Goal: Task Accomplishment & Management: Use online tool/utility

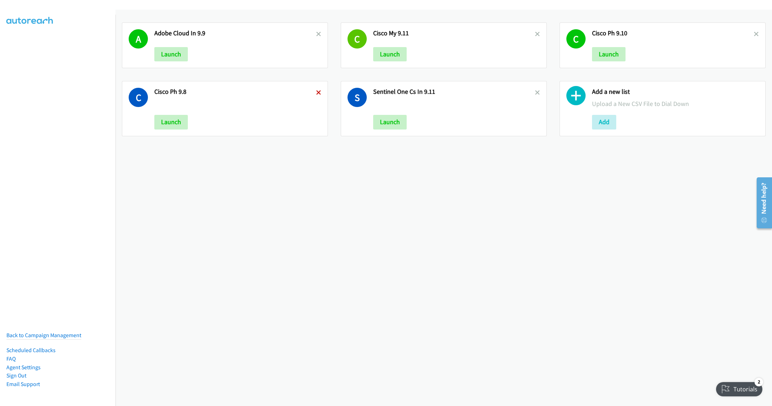
click at [317, 93] on icon at bounding box center [318, 93] width 5 height 5
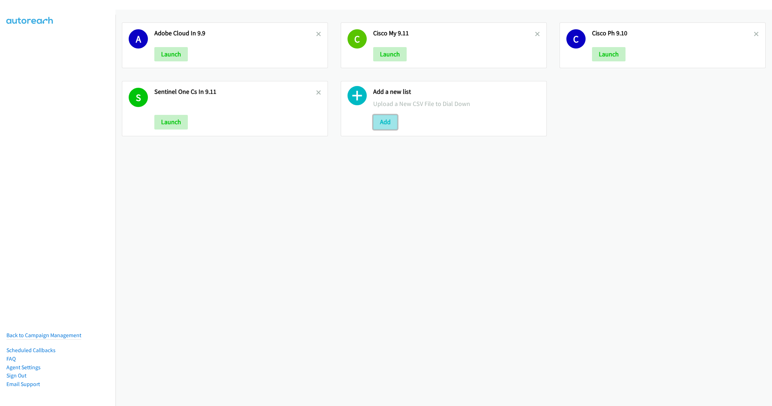
click at [390, 123] on button "Add" at bounding box center [385, 122] width 24 height 14
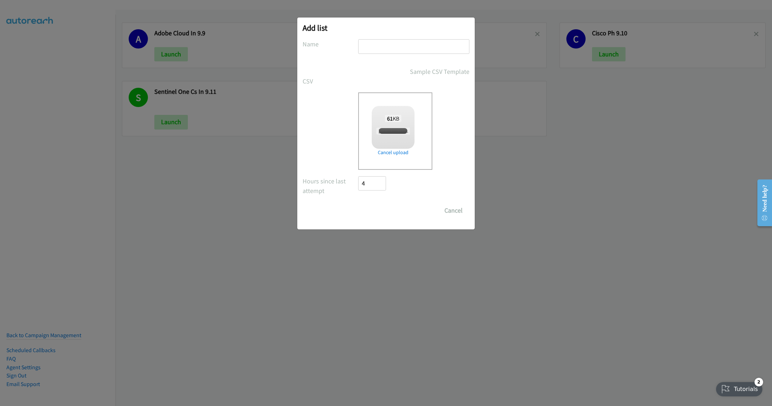
click at [379, 48] on input "text" at bounding box center [413, 46] width 111 height 15
checkbox input "true"
type input "Cisco PH 9.12"
click at [379, 209] on input "Save List" at bounding box center [376, 210] width 37 height 14
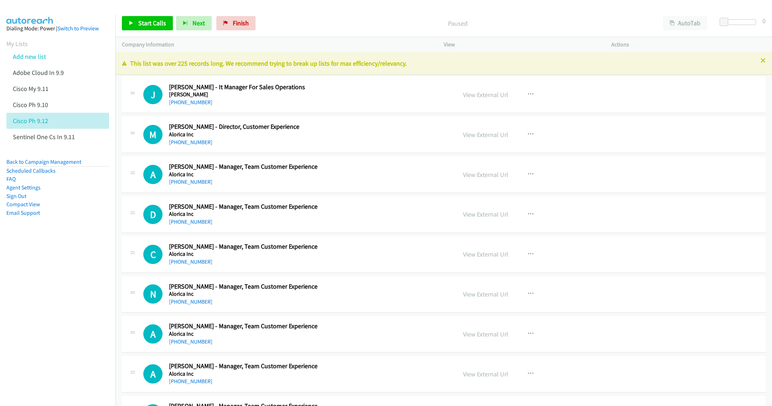
click at [751, 62] on p "This list was over 225 records long. We recommend trying to break up lists for …" at bounding box center [444, 63] width 644 height 10
click at [761, 61] on icon at bounding box center [763, 60] width 5 height 5
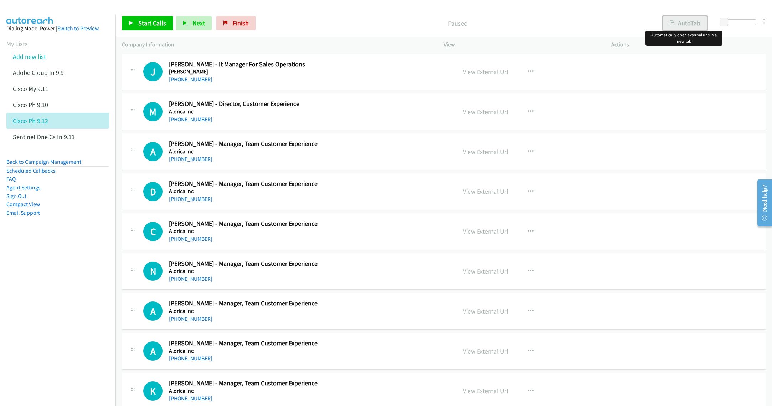
click at [691, 25] on button "AutoTab" at bounding box center [685, 23] width 44 height 14
click at [314, 67] on h2 "Joko Vergara - It Manager For Sales Operations" at bounding box center [307, 64] width 277 height 8
click at [338, 80] on div "+63 2 8981 0076" at bounding box center [307, 79] width 277 height 9
click at [423, 73] on h5 "Abenson" at bounding box center [307, 71] width 277 height 7
click at [142, 24] on span "Start Calls" at bounding box center [152, 23] width 28 height 8
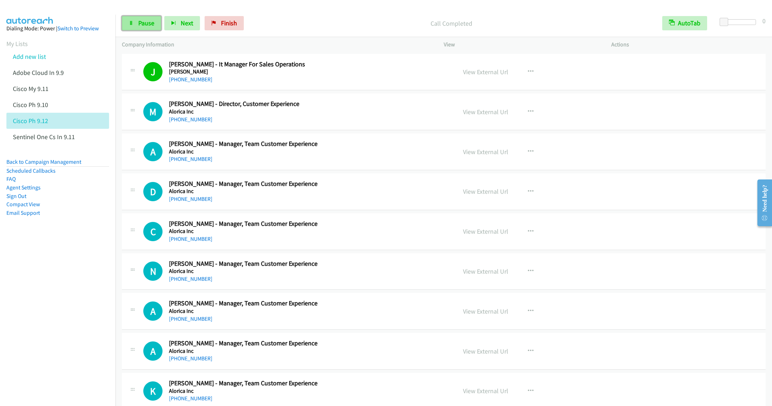
click at [141, 27] on link "Pause" at bounding box center [141, 23] width 39 height 14
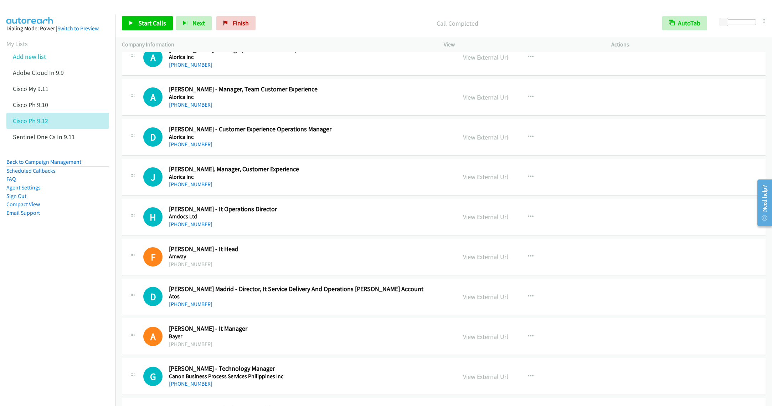
scroll to position [428, 0]
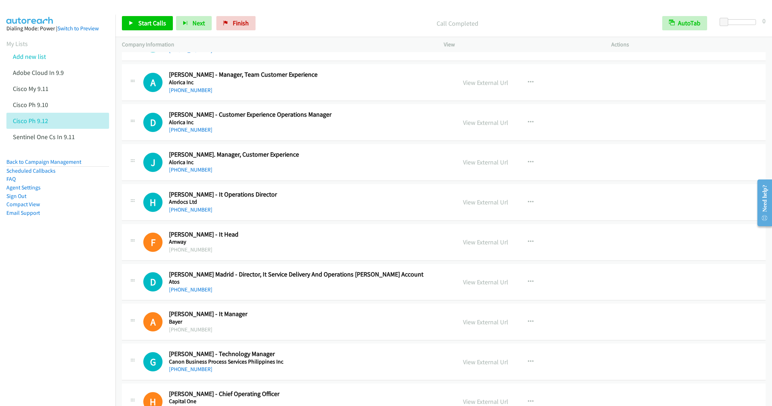
click at [340, 214] on div "+1 314-212-7000" at bounding box center [307, 209] width 277 height 9
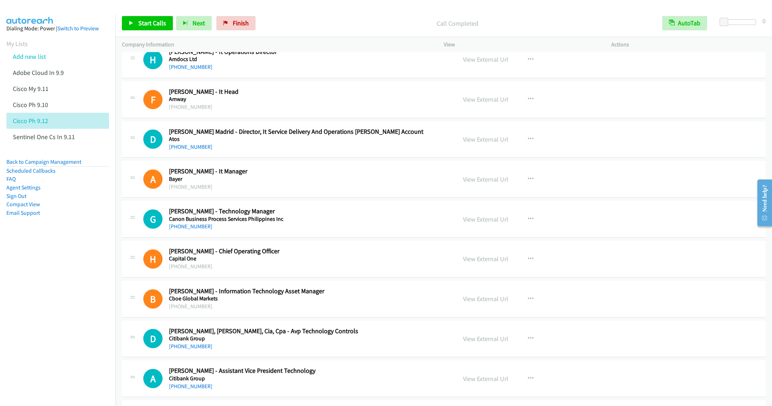
scroll to position [588, 0]
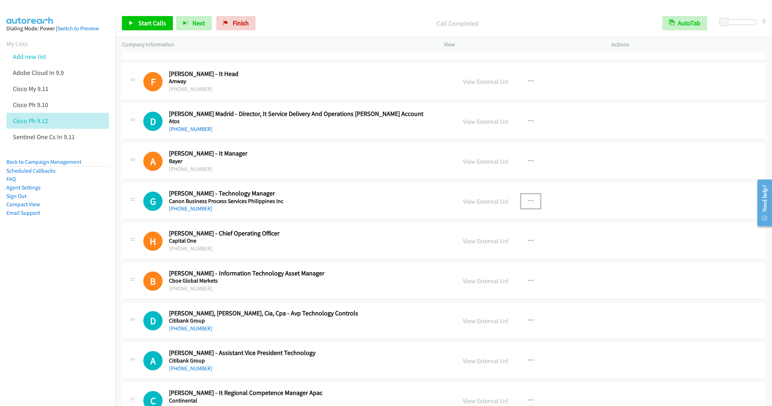
click at [528, 204] on icon "button" at bounding box center [531, 201] width 6 height 6
click at [485, 253] on link "Start Calls Here" at bounding box center [492, 248] width 95 height 14
click at [149, 21] on span "Start Calls" at bounding box center [152, 23] width 28 height 8
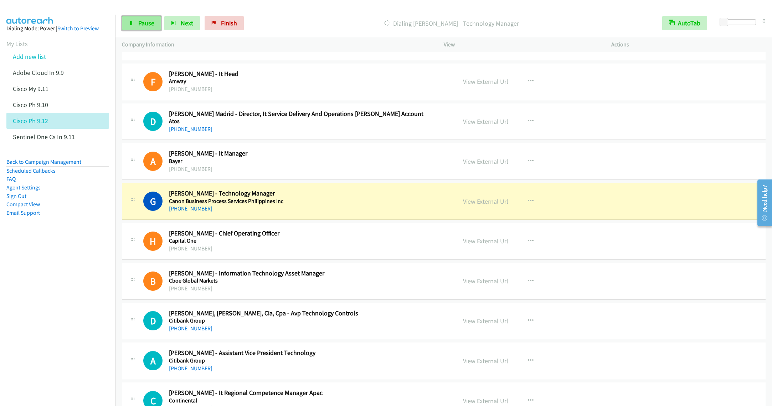
click at [139, 29] on link "Pause" at bounding box center [141, 23] width 39 height 14
drag, startPoint x: 91, startPoint y: 251, endPoint x: 80, endPoint y: 253, distance: 10.8
click at [91, 251] on nav "Dialing Mode: Power | Switch to Preview My Lists Add new list Adobe Cloud In 9.…" at bounding box center [58, 218] width 116 height 406
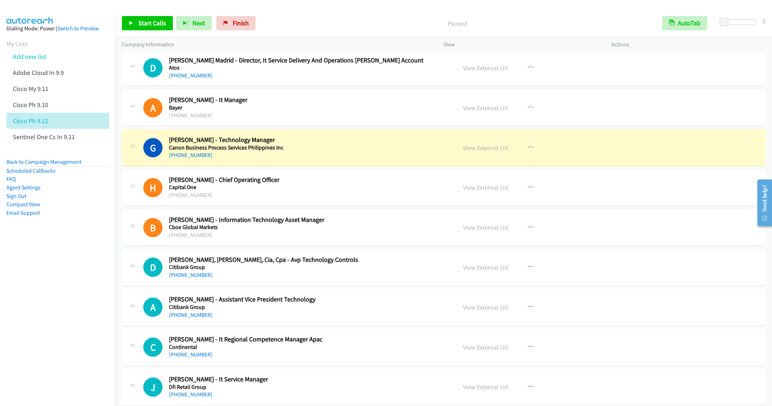
scroll to position [695, 0]
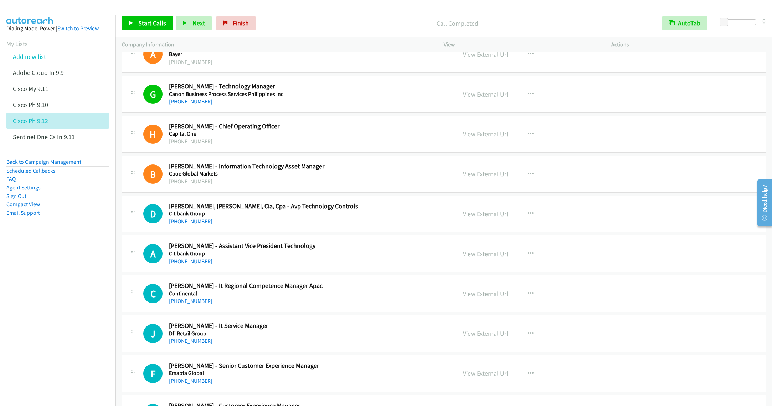
click at [363, 297] on h5 "Continental" at bounding box center [307, 293] width 277 height 7
click at [528, 256] on icon "button" at bounding box center [531, 254] width 6 height 6
click at [488, 304] on link "Start Calls Here" at bounding box center [492, 300] width 95 height 14
click at [155, 25] on span "Start Calls" at bounding box center [152, 23] width 28 height 8
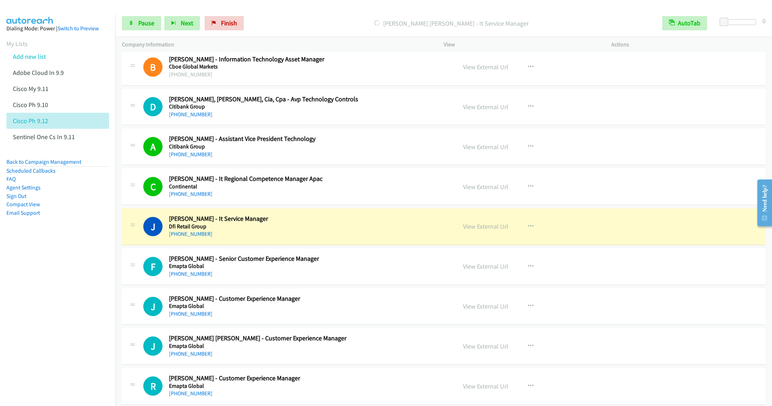
scroll to position [856, 0]
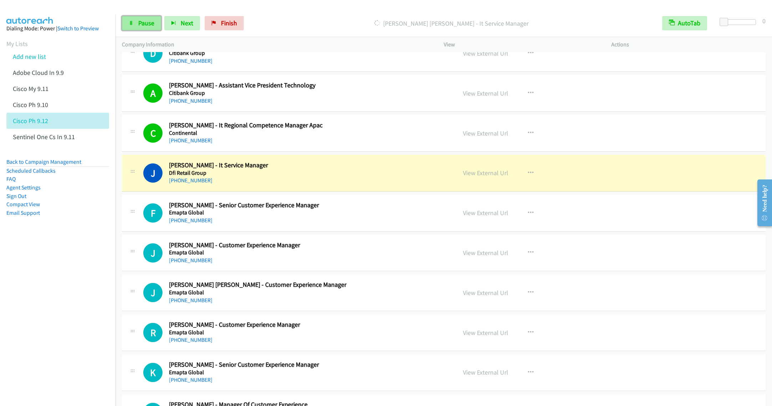
click at [147, 19] on span "Pause" at bounding box center [146, 23] width 16 height 8
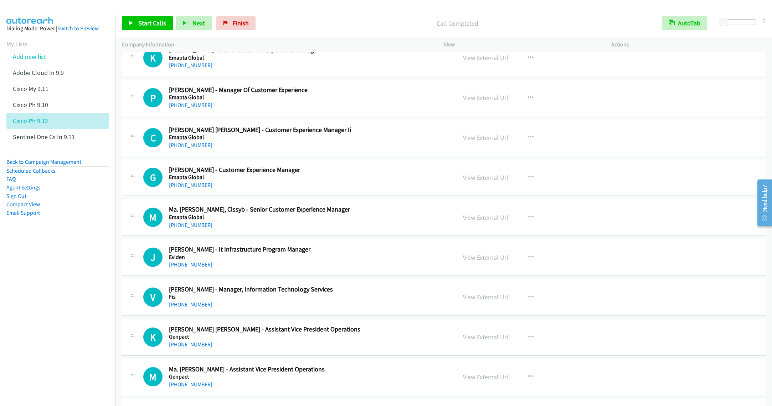
scroll to position [1177, 0]
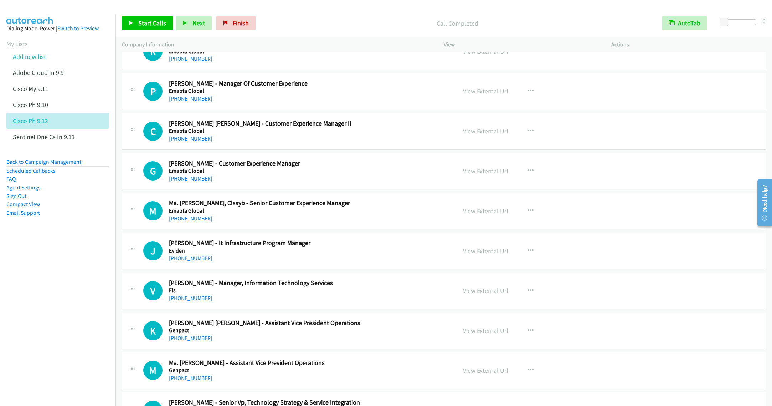
drag, startPoint x: 296, startPoint y: 254, endPoint x: 294, endPoint y: 257, distance: 3.9
click at [296, 254] on h5 "Eviden" at bounding box center [307, 250] width 277 height 7
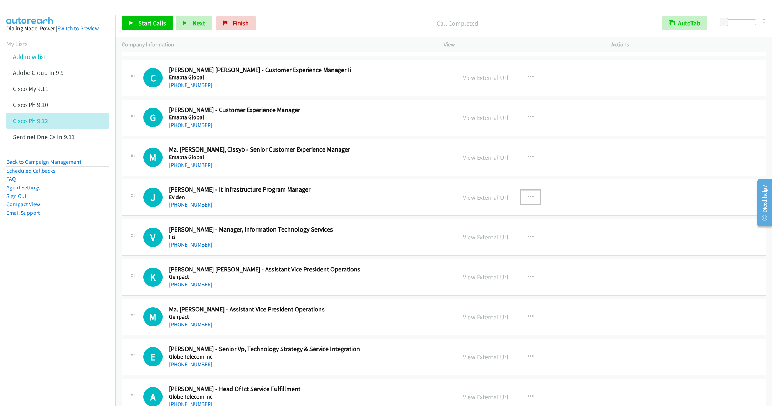
click at [532, 204] on button "button" at bounding box center [530, 197] width 19 height 14
click at [482, 249] on link "Start Calls Here" at bounding box center [492, 244] width 95 height 14
click at [152, 25] on span "Start Calls" at bounding box center [152, 23] width 28 height 8
click at [305, 240] on h5 "Fis" at bounding box center [307, 236] width 277 height 7
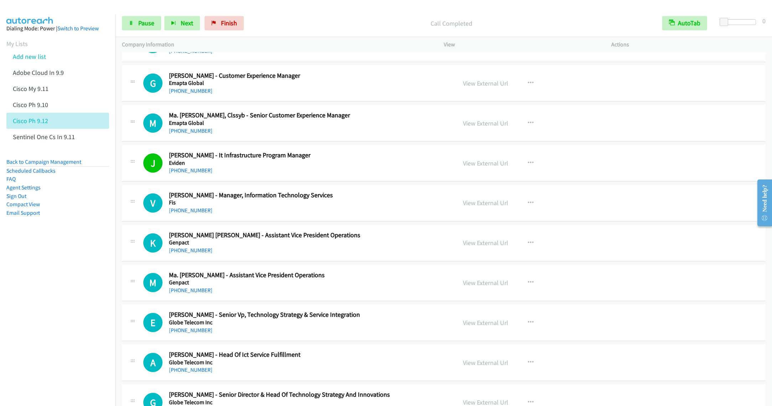
scroll to position [1284, 0]
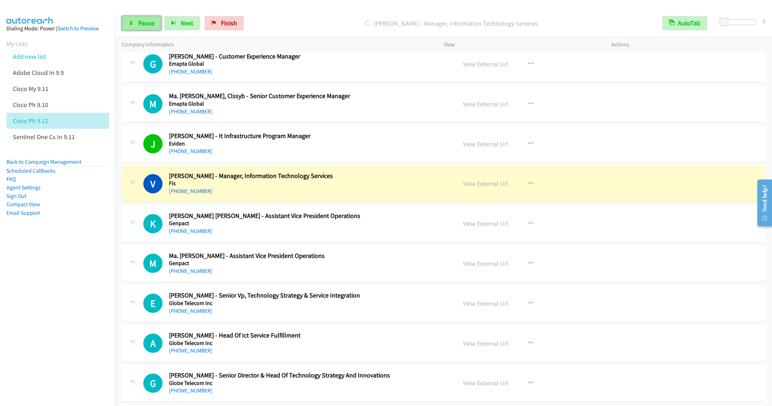
click at [137, 26] on link "Pause" at bounding box center [141, 23] width 39 height 14
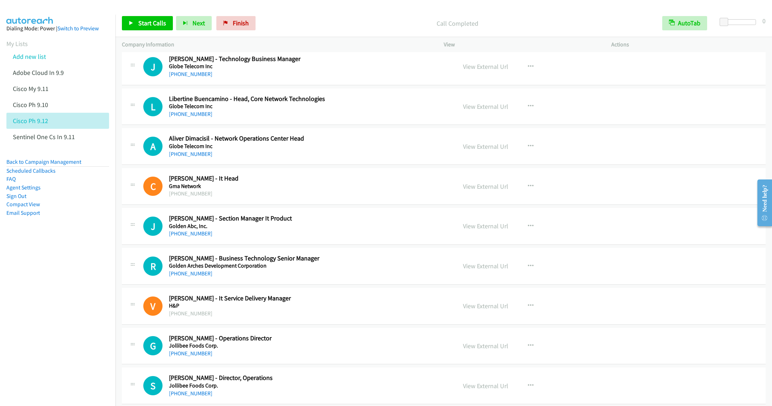
scroll to position [1658, 0]
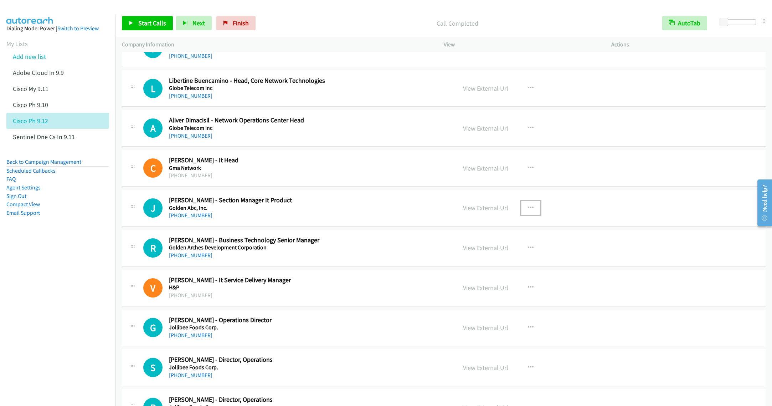
click at [528, 211] on icon "button" at bounding box center [531, 208] width 6 height 6
click at [477, 261] on link "Start Calls Here" at bounding box center [492, 254] width 95 height 14
click at [154, 27] on link "Start Calls" at bounding box center [147, 23] width 51 height 14
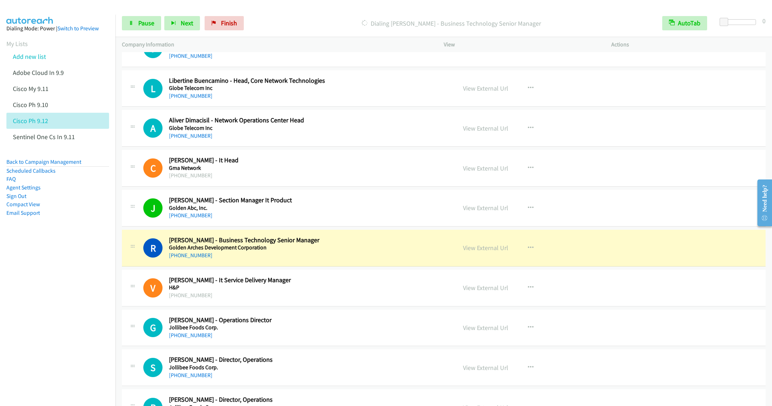
scroll to position [1712, 0]
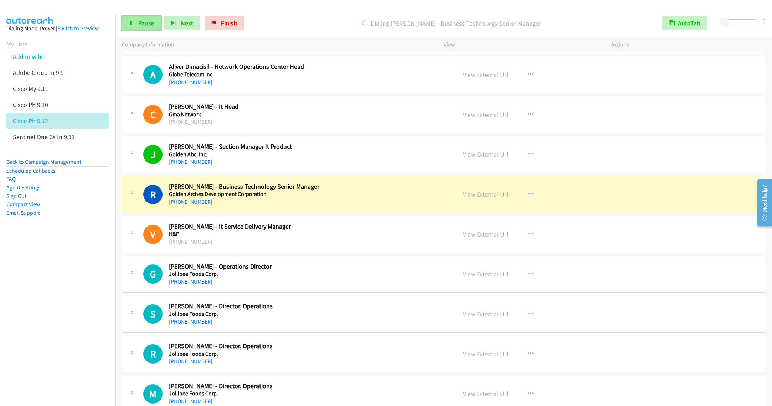
drag, startPoint x: 140, startPoint y: 22, endPoint x: 141, endPoint y: 27, distance: 5.4
click at [140, 22] on span "Pause" at bounding box center [146, 23] width 16 height 8
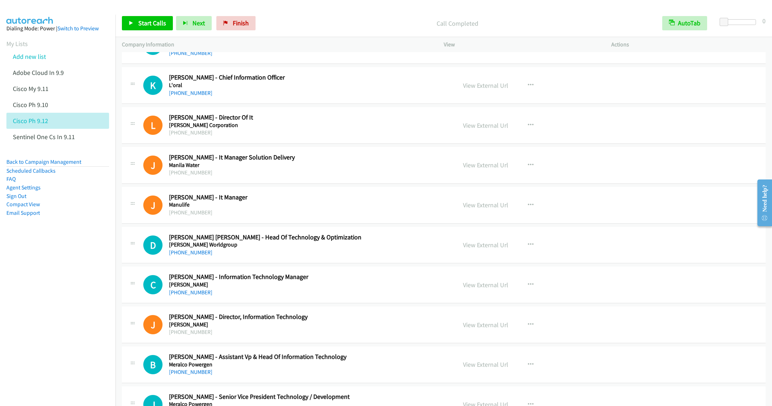
scroll to position [2193, 0]
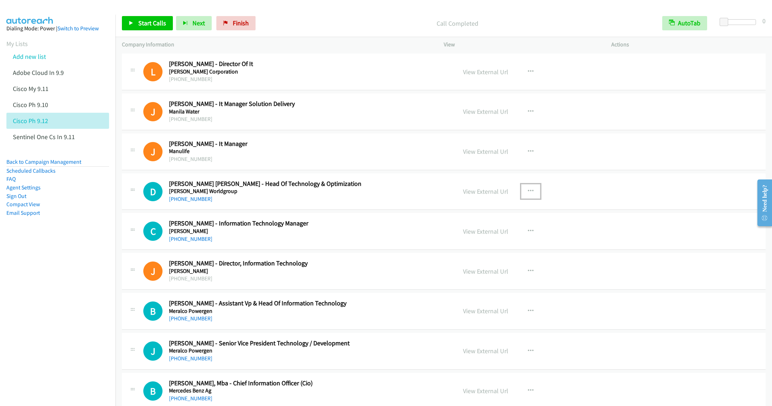
click at [528, 194] on icon "button" at bounding box center [531, 191] width 6 height 6
click at [476, 245] on link "Start Calls Here" at bounding box center [492, 238] width 95 height 14
click at [127, 22] on link "Start Calls" at bounding box center [147, 23] width 51 height 14
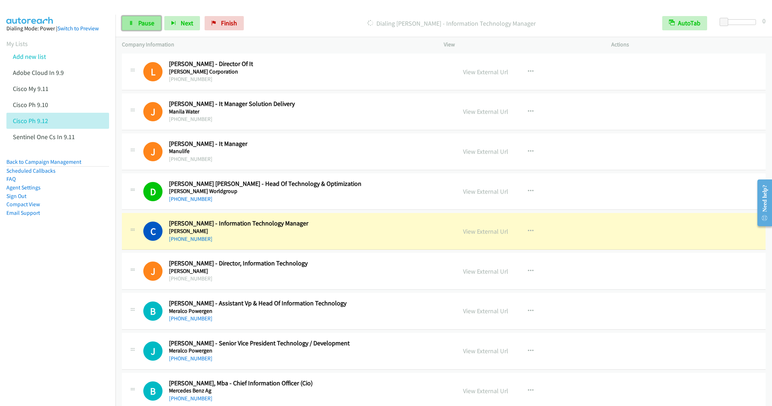
click at [134, 20] on link "Pause" at bounding box center [141, 23] width 39 height 14
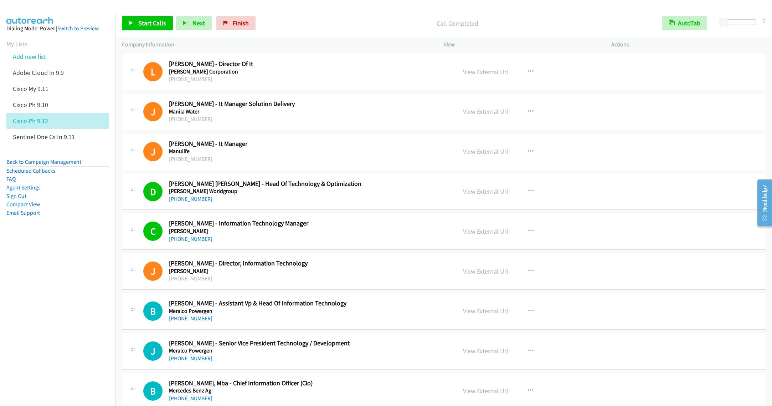
click at [339, 275] on h5 "Mc Kesson" at bounding box center [307, 270] width 277 height 7
click at [476, 275] on link "View External Url" at bounding box center [485, 271] width 45 height 8
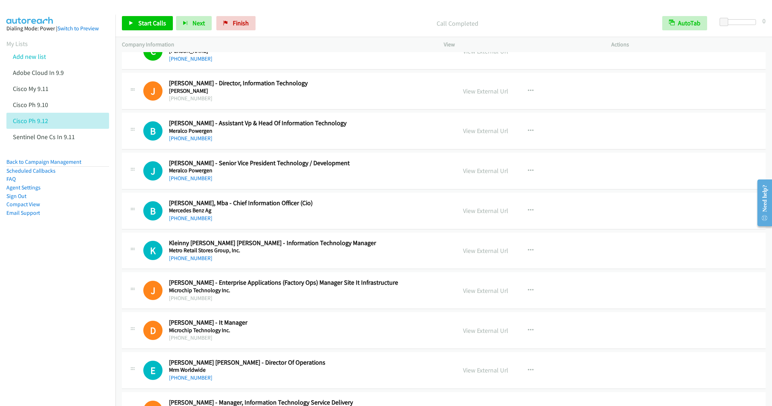
scroll to position [2407, 0]
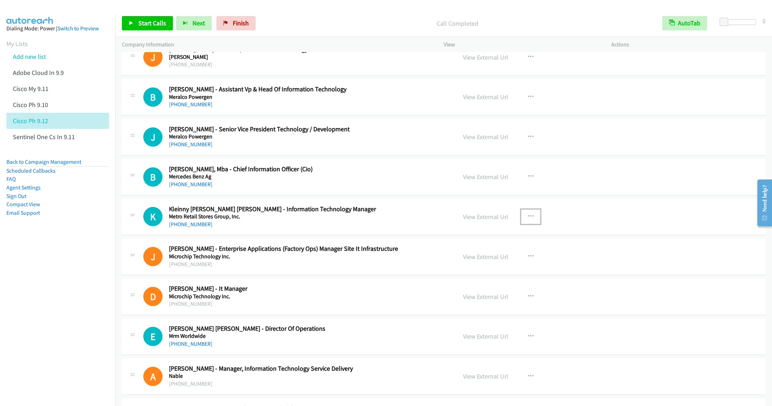
click at [528, 219] on icon "button" at bounding box center [531, 217] width 6 height 6
click at [471, 270] on link "Start Calls Here" at bounding box center [492, 263] width 95 height 14
click at [151, 23] on span "Start Calls" at bounding box center [152, 23] width 28 height 8
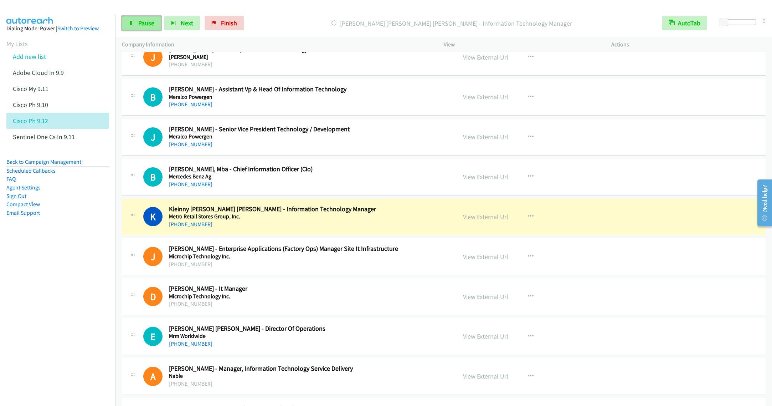
click at [139, 22] on span "Pause" at bounding box center [146, 23] width 16 height 8
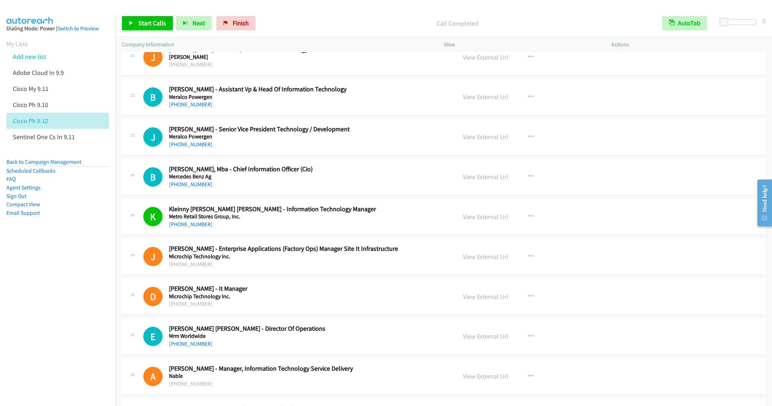
click at [329, 293] on div "D Callback Scheduled Darwin Madrigal - It Manager Microchip Technology Inc. Asi…" at bounding box center [444, 296] width 644 height 37
click at [323, 275] on div "J Callback Scheduled John Lemuel Sevilleno - Enterprise Applications (Factory O…" at bounding box center [444, 256] width 644 height 37
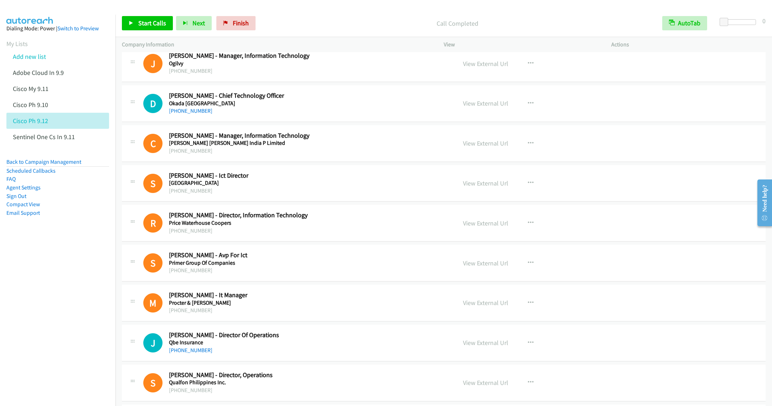
scroll to position [2835, 0]
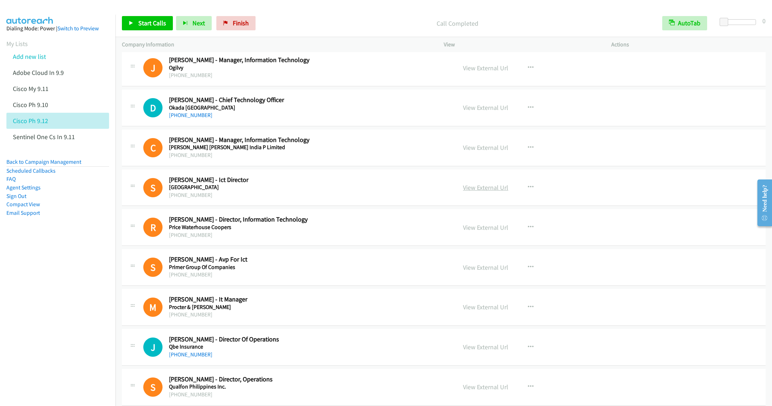
click at [484, 191] on link "View External Url" at bounding box center [485, 187] width 45 height 8
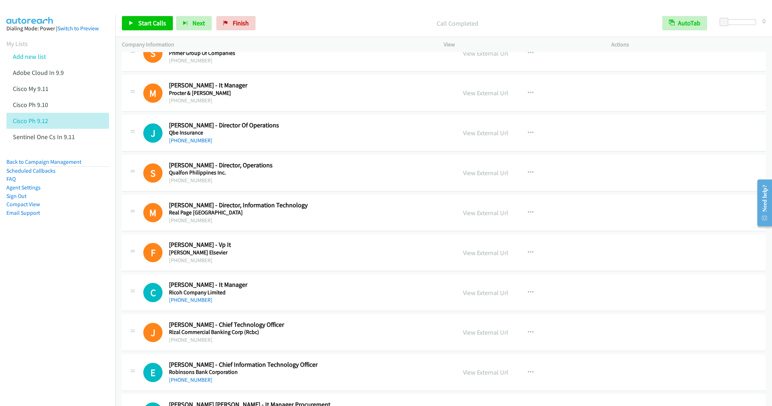
scroll to position [3102, 0]
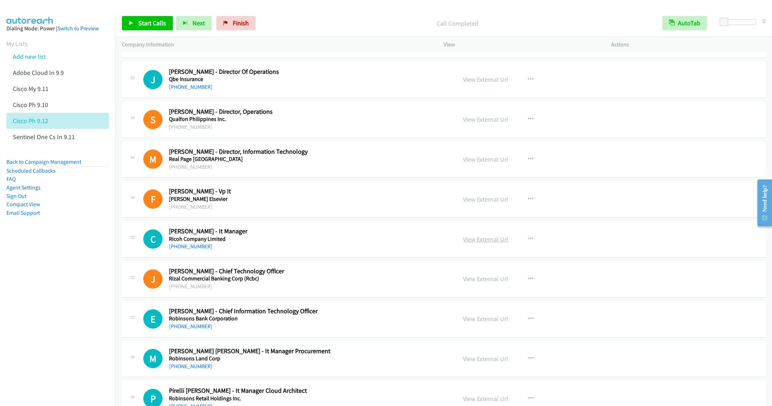
click at [485, 243] on link "View External Url" at bounding box center [485, 239] width 45 height 8
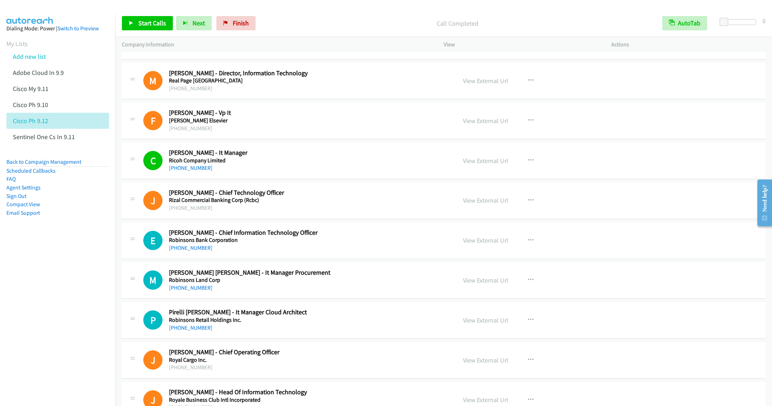
scroll to position [3209, 0]
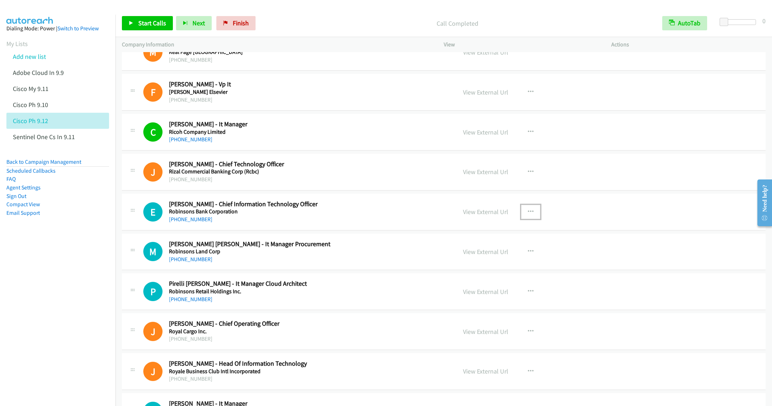
click at [530, 219] on button "button" at bounding box center [530, 212] width 19 height 14
click at [481, 265] on link "Start Calls Here" at bounding box center [492, 258] width 95 height 14
click at [146, 25] on span "Start Calls" at bounding box center [152, 23] width 28 height 8
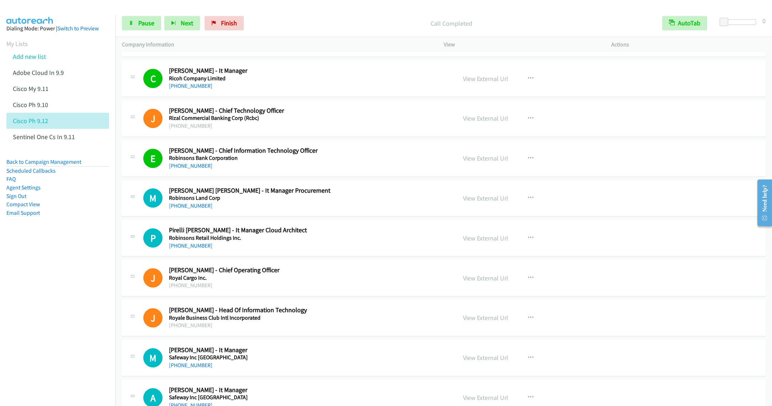
scroll to position [3316, 0]
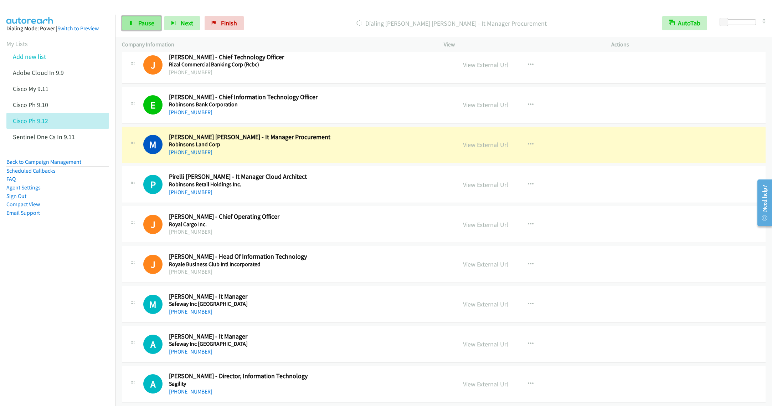
click at [135, 25] on link "Pause" at bounding box center [141, 23] width 39 height 14
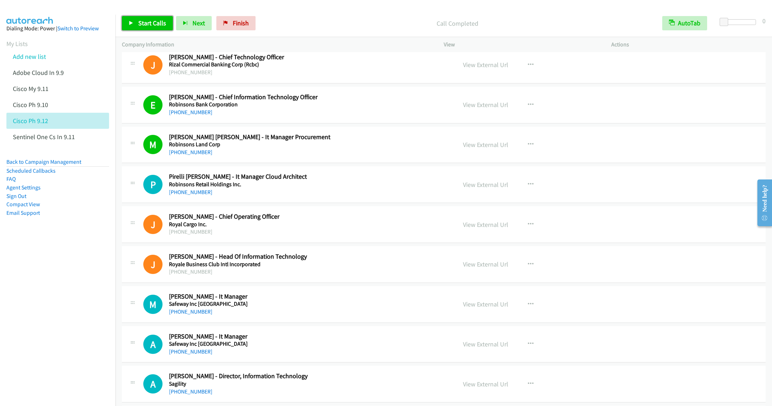
click at [142, 21] on span "Start Calls" at bounding box center [152, 23] width 28 height 8
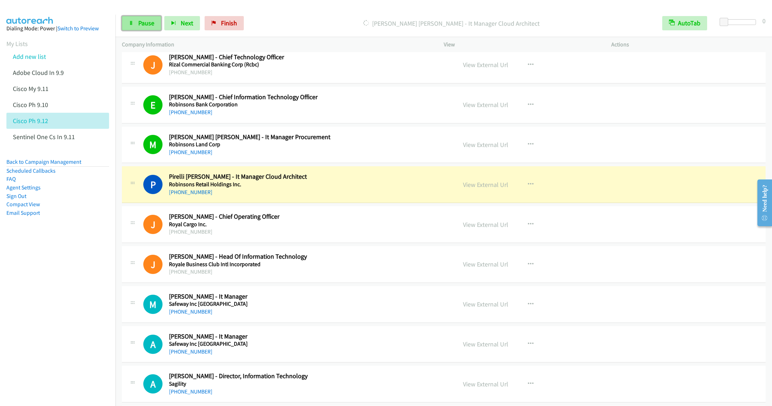
click at [137, 21] on link "Pause" at bounding box center [141, 23] width 39 height 14
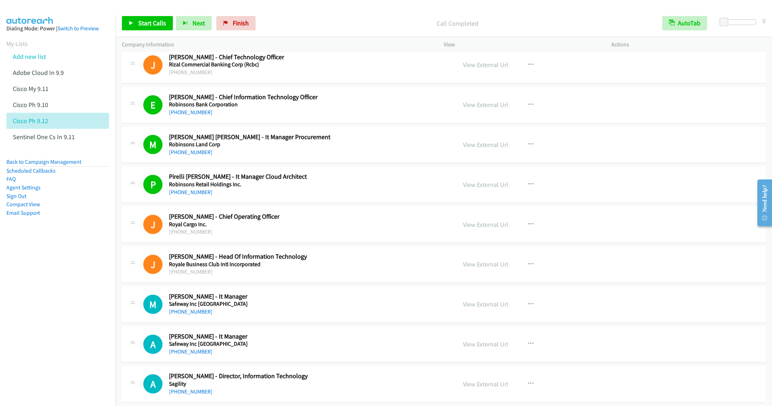
scroll to position [3584, 0]
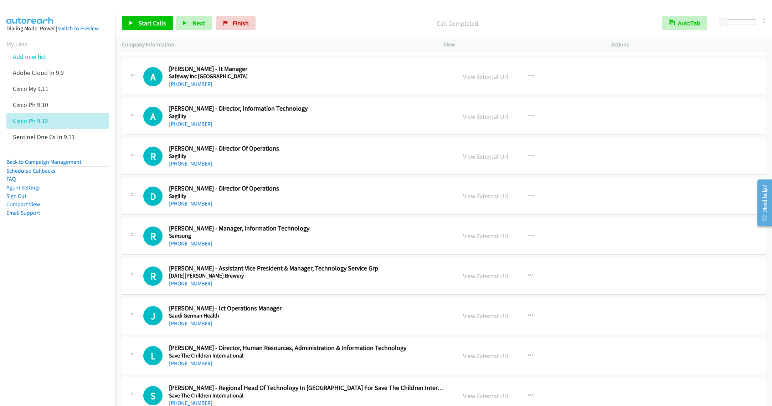
click at [303, 135] on div "A Callback Scheduled Aldric Sarvida - Director, Information Technology Sagility…" at bounding box center [444, 116] width 644 height 37
click at [528, 119] on icon "button" at bounding box center [531, 116] width 6 height 6
click at [483, 170] on link "Start Calls Here" at bounding box center [492, 163] width 95 height 14
click at [141, 28] on link "Start Calls" at bounding box center [147, 23] width 51 height 14
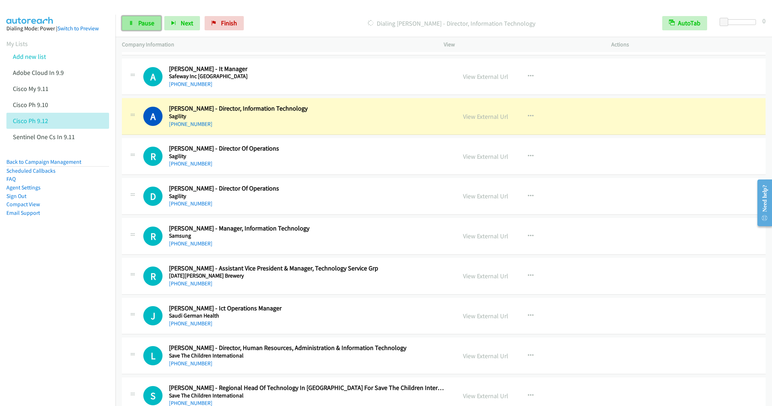
click at [144, 24] on span "Pause" at bounding box center [146, 23] width 16 height 8
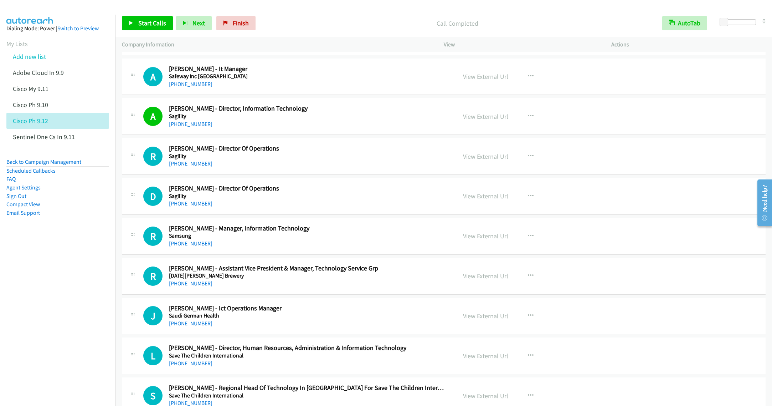
scroll to position [3637, 0]
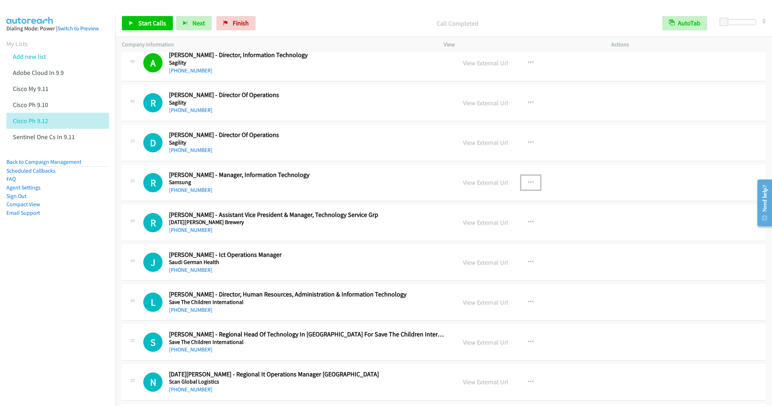
click at [531, 190] on button "button" at bounding box center [530, 182] width 19 height 14
click at [467, 236] on link "Start Calls Here" at bounding box center [492, 229] width 95 height 14
click at [126, 28] on link "Start Calls" at bounding box center [147, 23] width 51 height 14
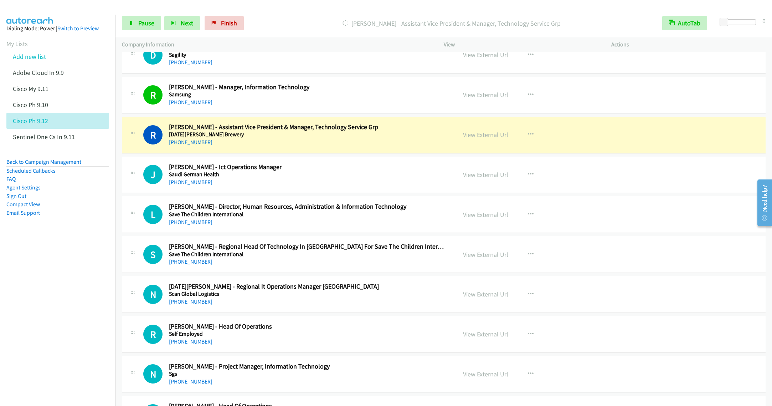
scroll to position [3744, 0]
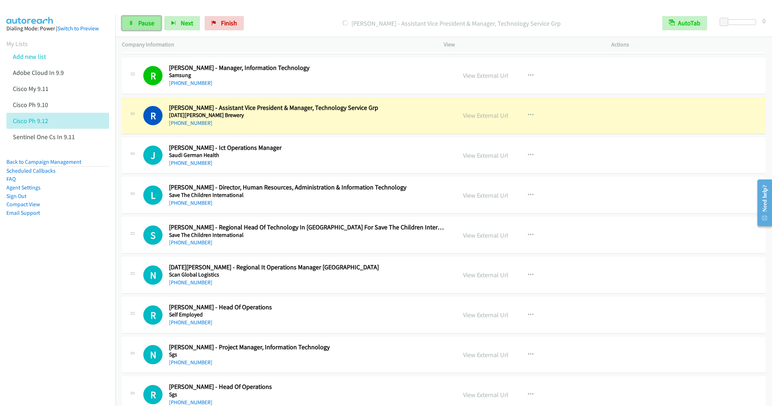
click at [140, 27] on span "Pause" at bounding box center [146, 23] width 16 height 8
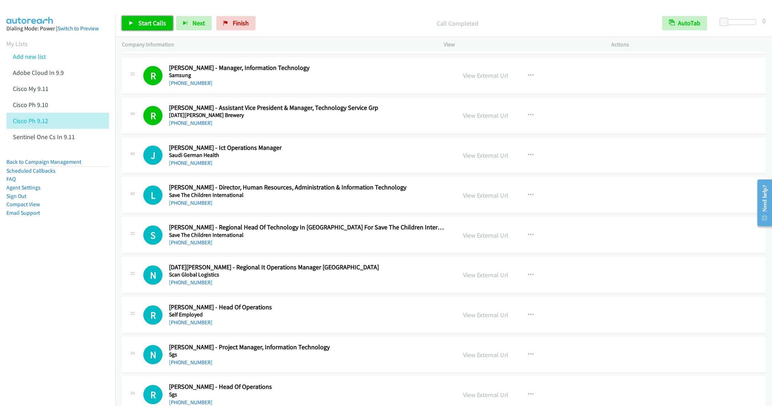
click at [142, 24] on span "Start Calls" at bounding box center [152, 23] width 28 height 8
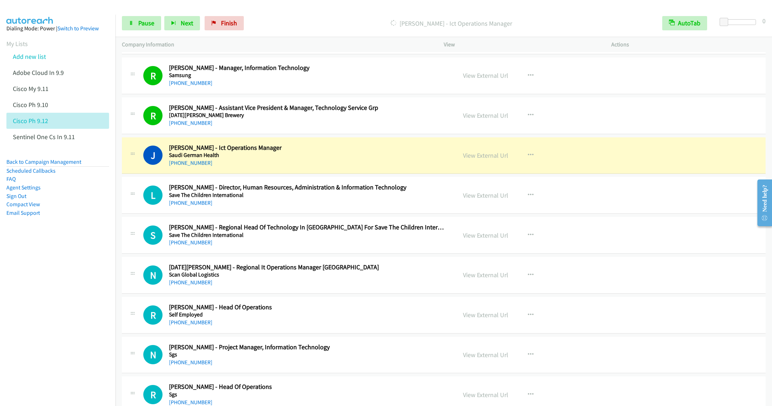
click at [358, 152] on h2 "Joehel Del Rosario - Ict Operations Manager" at bounding box center [307, 148] width 277 height 8
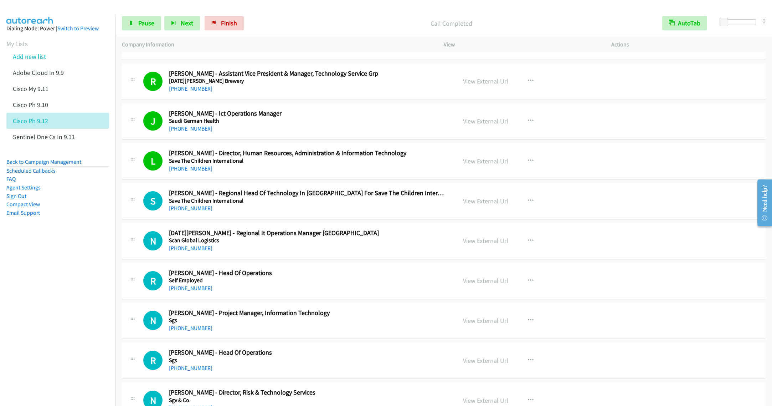
scroll to position [3798, 0]
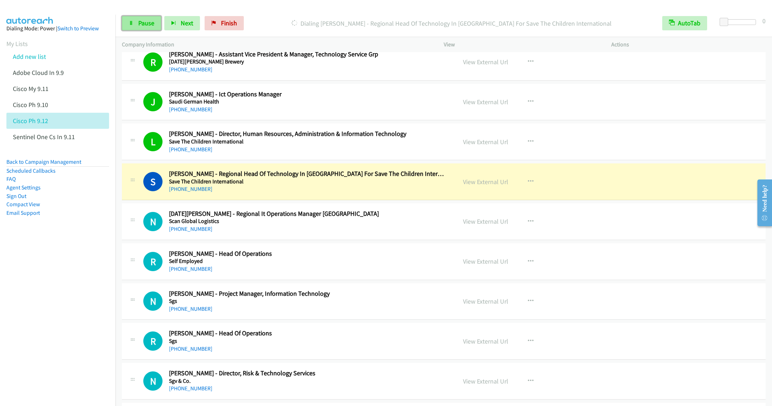
click at [144, 18] on link "Pause" at bounding box center [141, 23] width 39 height 14
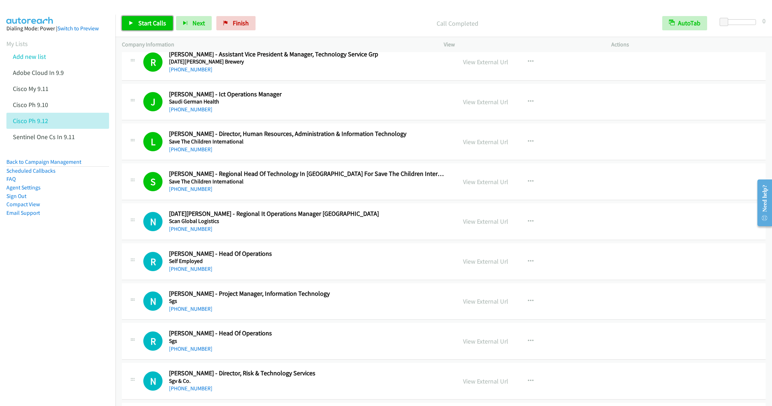
click at [144, 21] on span "Start Calls" at bounding box center [152, 23] width 28 height 8
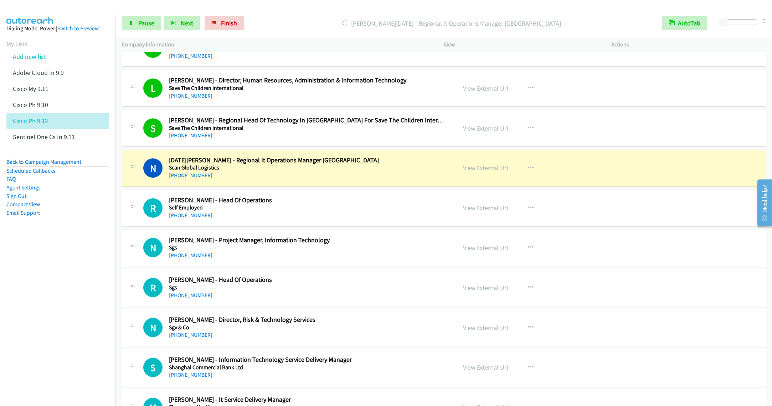
scroll to position [3905, 0]
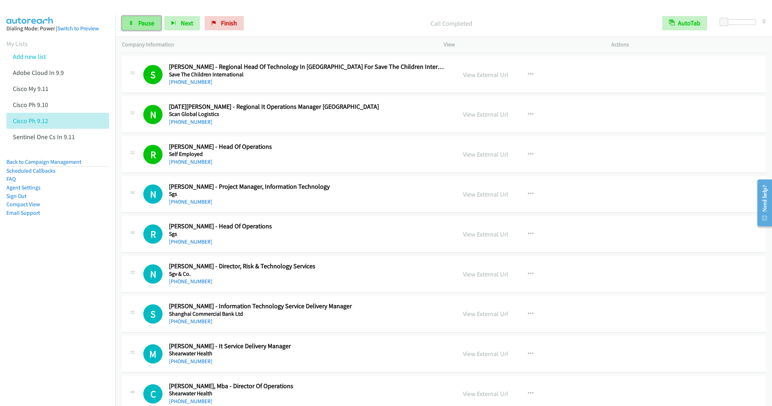
click at [140, 21] on span "Pause" at bounding box center [146, 23] width 16 height 8
click at [528, 197] on icon "button" at bounding box center [531, 194] width 6 height 6
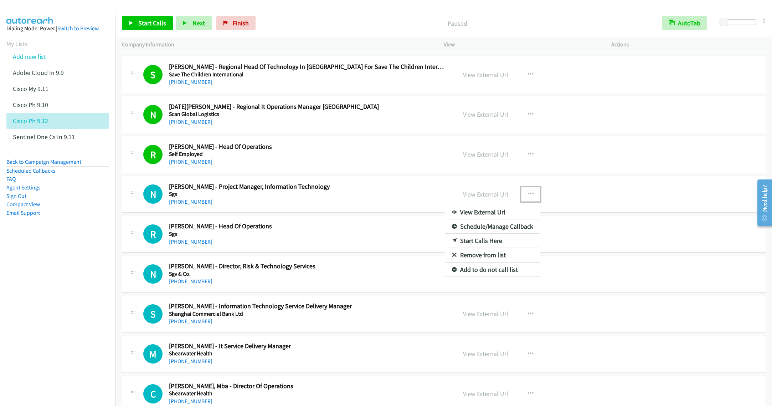
click at [471, 248] on link "Start Calls Here" at bounding box center [492, 241] width 95 height 14
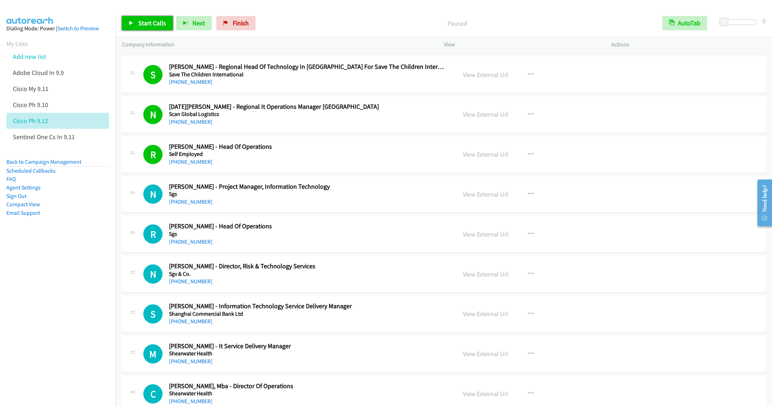
click at [136, 22] on link "Start Calls" at bounding box center [147, 23] width 51 height 14
click at [319, 206] on div "+63 949 387 1333" at bounding box center [307, 202] width 277 height 9
click at [134, 23] on link "Pause" at bounding box center [141, 23] width 39 height 14
click at [331, 191] on h2 "Nona Javid - Project Manager, Information Technology" at bounding box center [307, 187] width 277 height 8
click at [490, 198] on link "View External Url" at bounding box center [485, 194] width 45 height 8
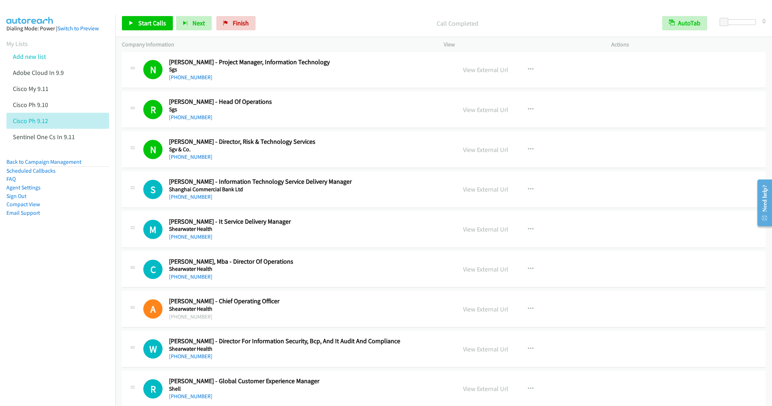
scroll to position [4065, 0]
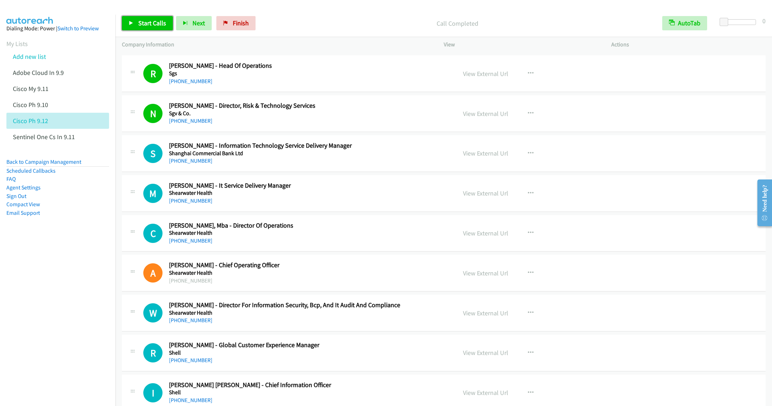
click at [139, 28] on link "Start Calls" at bounding box center [147, 23] width 51 height 14
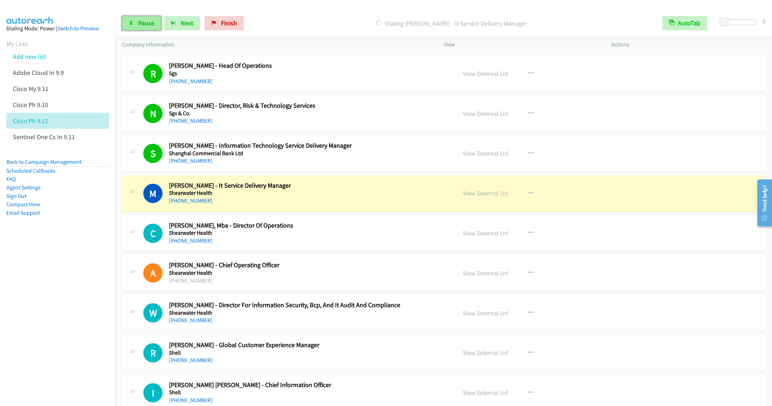
click at [141, 27] on span "Pause" at bounding box center [146, 23] width 16 height 8
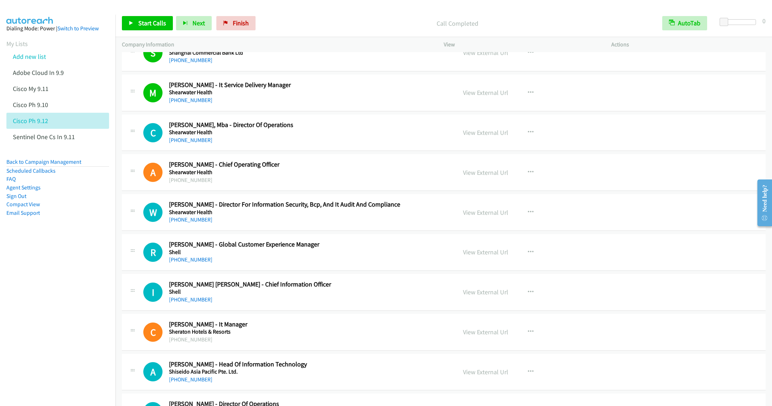
scroll to position [4172, 0]
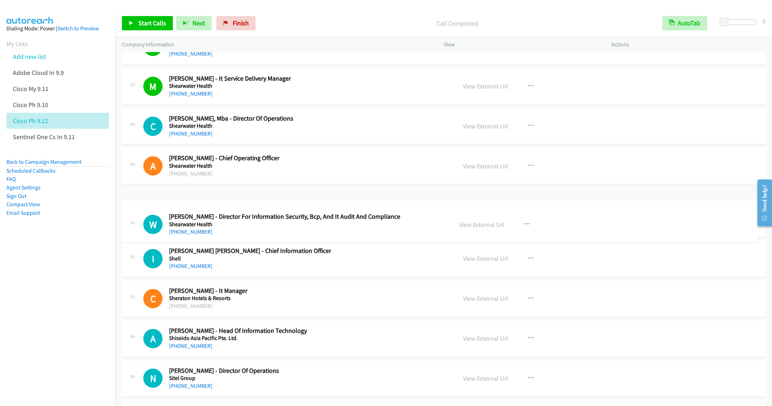
drag, startPoint x: 258, startPoint y: 218, endPoint x: 318, endPoint y: 218, distance: 60.3
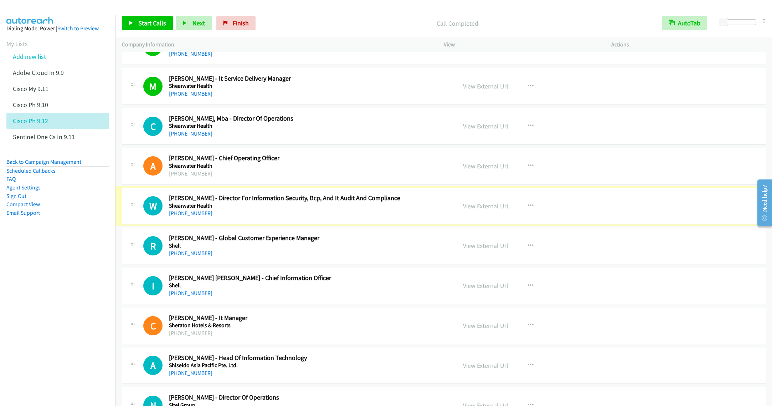
click at [316, 202] on h2 "William Sitaldas - Director For Information Security, Bcp, And It Audit And Com…" at bounding box center [307, 198] width 277 height 8
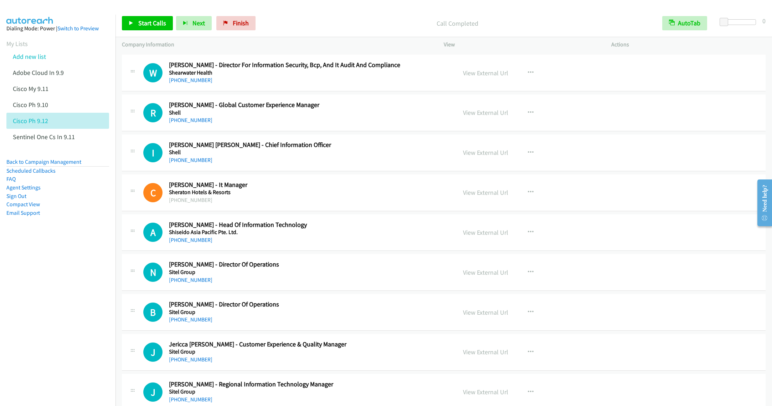
scroll to position [4333, 0]
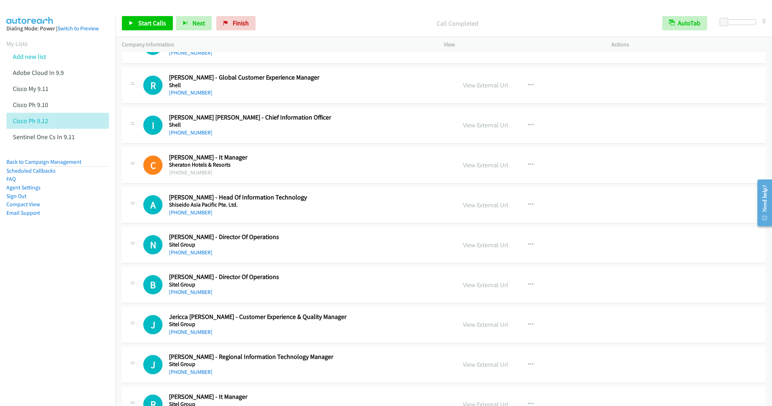
click at [237, 177] on div "+63 659 068 0941" at bounding box center [307, 172] width 277 height 9
click at [482, 169] on link "View External Url" at bounding box center [485, 165] width 45 height 8
click at [528, 208] on icon "button" at bounding box center [531, 205] width 6 height 6
click at [469, 259] on link "Start Calls Here" at bounding box center [492, 251] width 95 height 14
click at [143, 20] on span "Start Calls" at bounding box center [152, 23] width 28 height 8
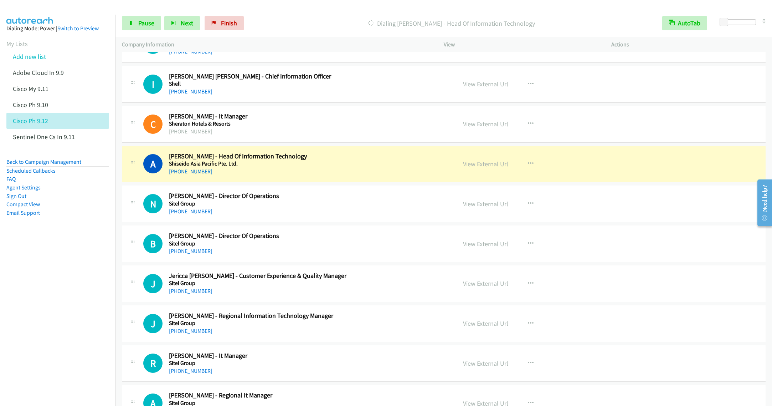
scroll to position [4386, 0]
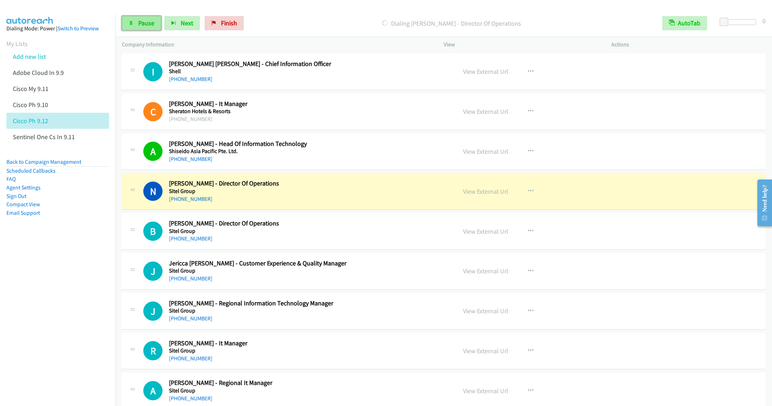
click at [139, 25] on span "Pause" at bounding box center [146, 23] width 16 height 8
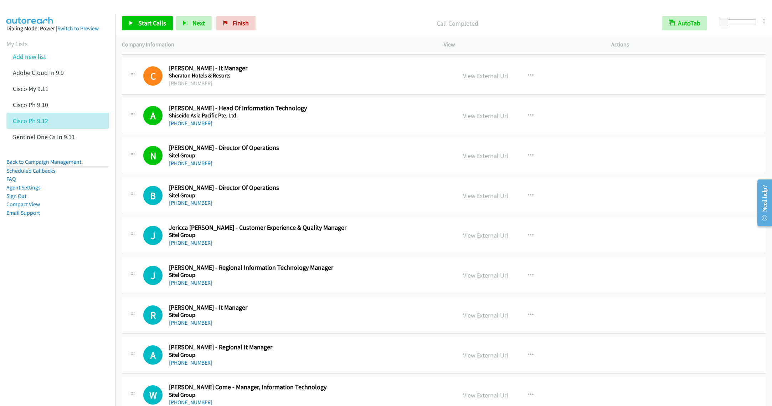
scroll to position [4440, 0]
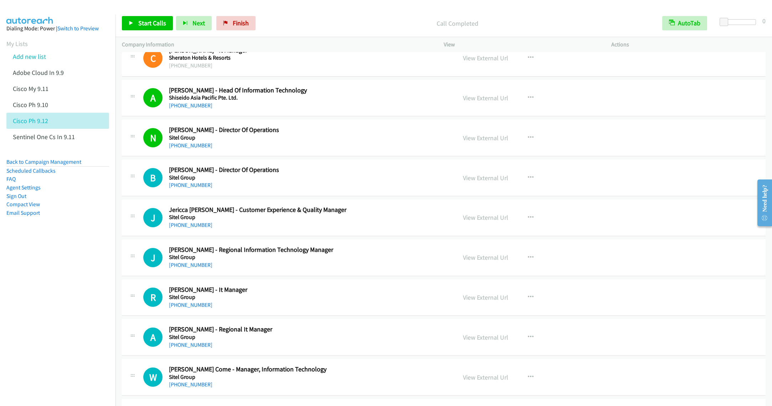
click at [350, 276] on div "J Callback Scheduled John Paul Calmona - Regional Information Technology Manage…" at bounding box center [444, 257] width 644 height 37
click at [528, 260] on icon "button" at bounding box center [531, 258] width 6 height 6
click at [481, 311] on link "Start Calls Here" at bounding box center [492, 304] width 95 height 14
click at [148, 20] on span "Start Calls" at bounding box center [152, 23] width 28 height 8
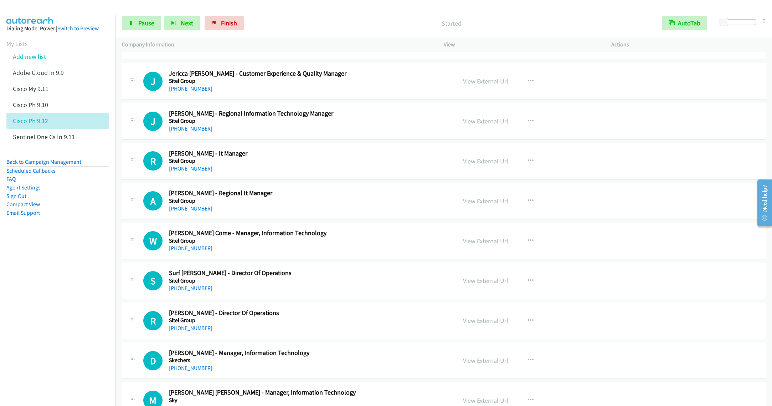
scroll to position [4600, 0]
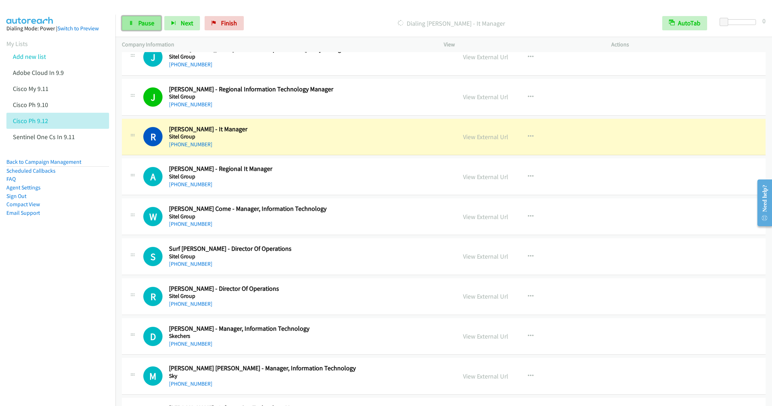
click at [134, 25] on link "Pause" at bounding box center [141, 23] width 39 height 14
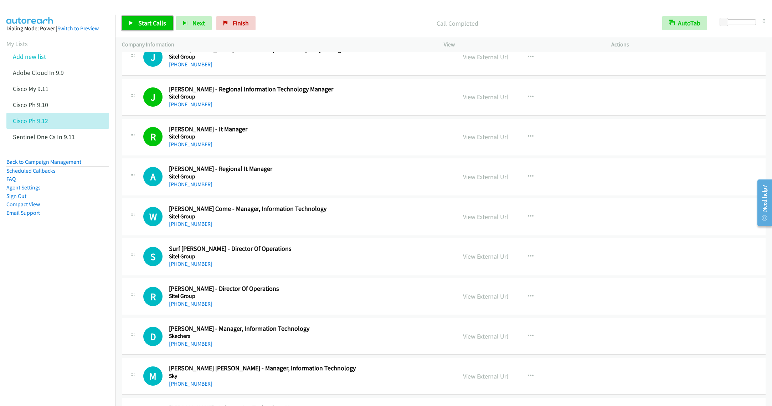
click at [138, 23] on span "Start Calls" at bounding box center [152, 23] width 28 height 8
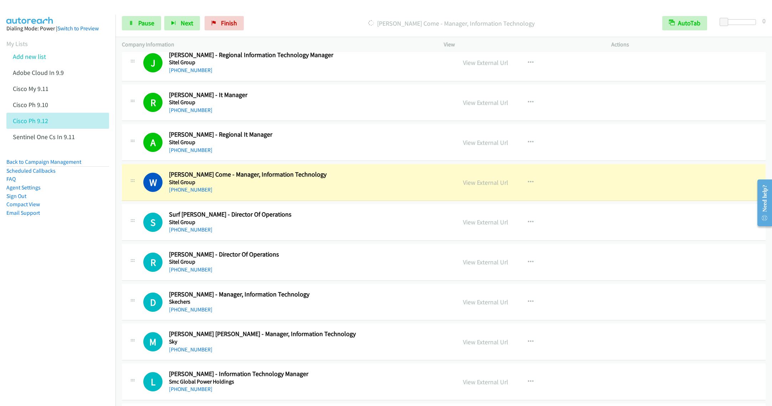
scroll to position [4654, 0]
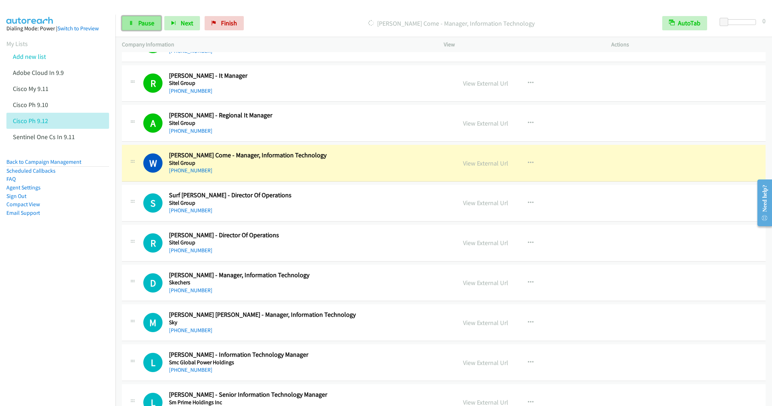
click at [133, 22] on icon at bounding box center [131, 23] width 5 height 5
click at [531, 210] on button "button" at bounding box center [530, 203] width 19 height 14
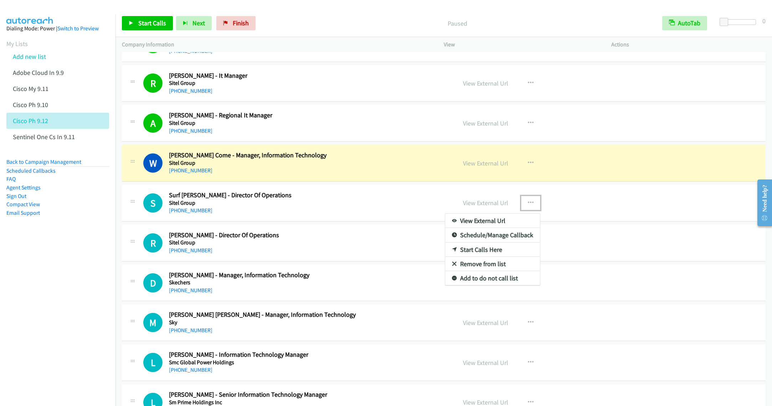
click at [483, 271] on link "Remove from list" at bounding box center [492, 264] width 95 height 14
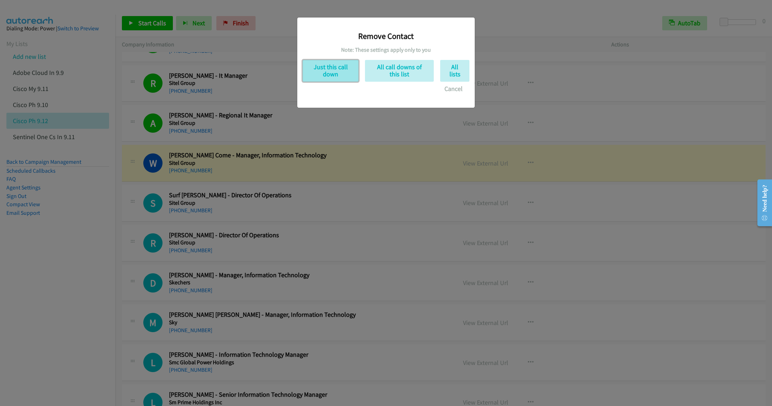
click at [322, 71] on button "Just this call down" at bounding box center [331, 71] width 56 height 22
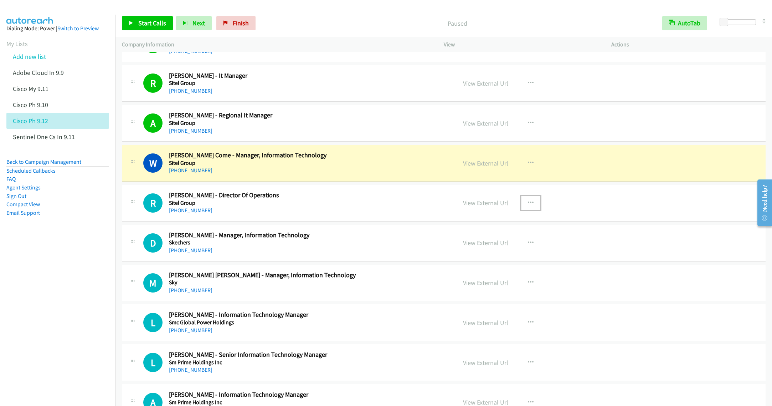
click at [528, 206] on icon "button" at bounding box center [531, 203] width 6 height 6
click at [475, 271] on link "Remove from list" at bounding box center [492, 264] width 95 height 14
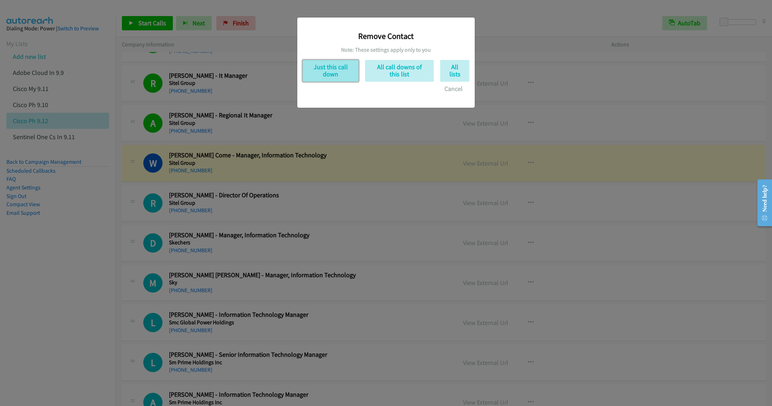
click at [342, 78] on button "Just this call down" at bounding box center [331, 71] width 56 height 22
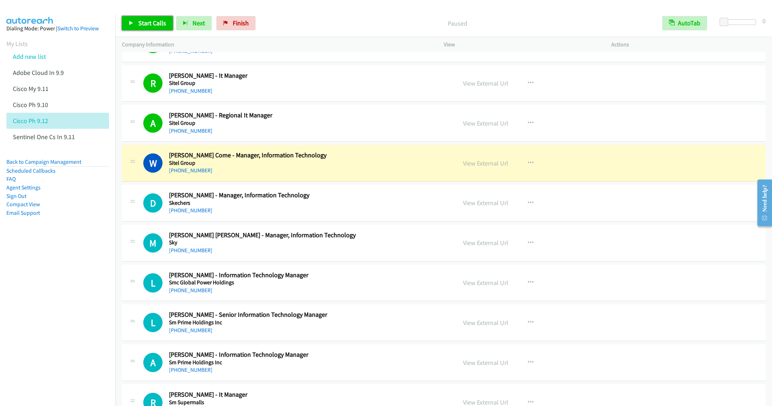
click at [143, 22] on span "Start Calls" at bounding box center [152, 23] width 28 height 8
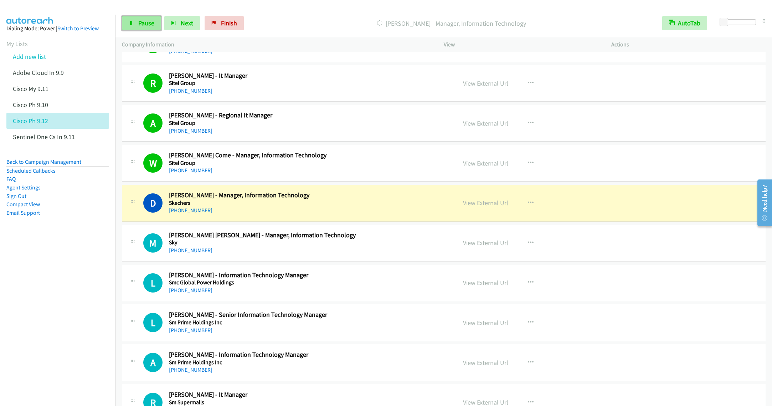
click at [134, 22] on link "Pause" at bounding box center [141, 23] width 39 height 14
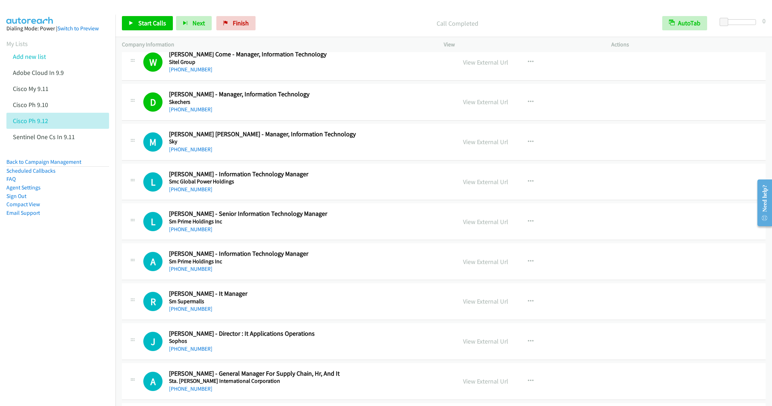
scroll to position [4761, 0]
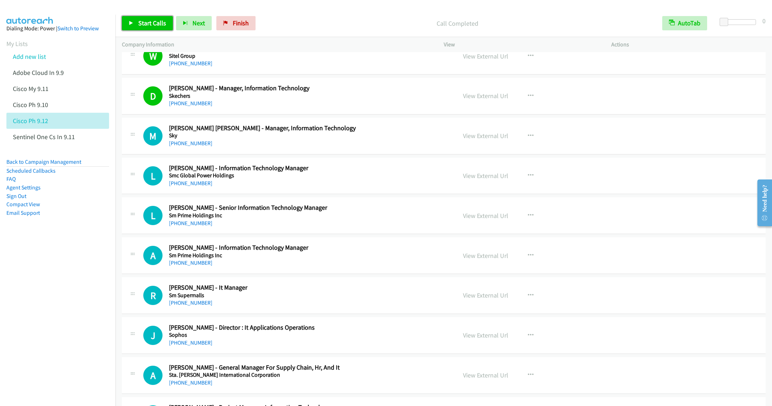
click at [141, 20] on span "Start Calls" at bounding box center [152, 23] width 28 height 8
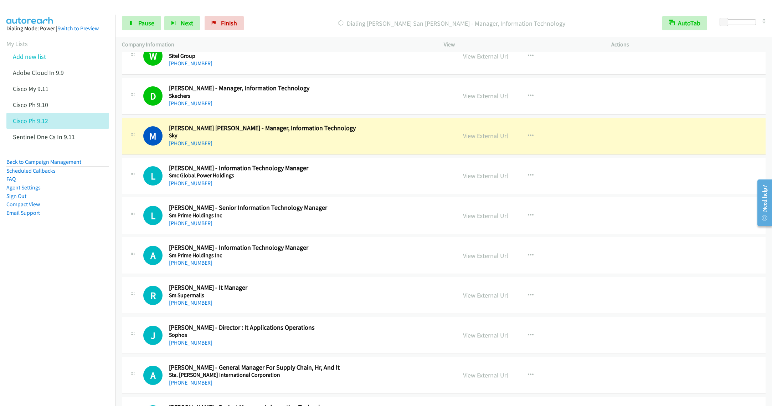
scroll to position [4814, 0]
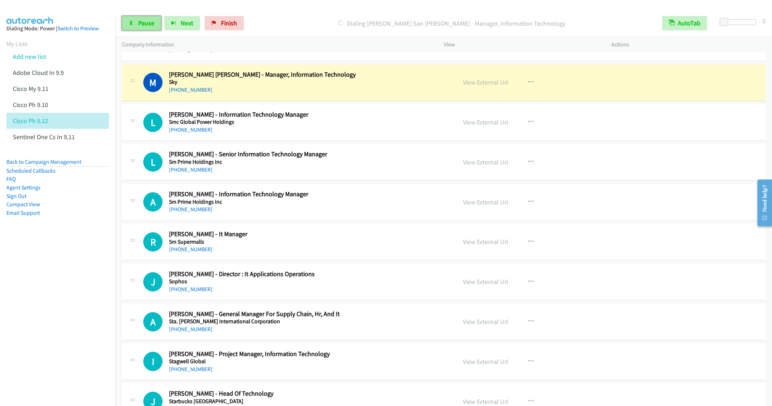
click at [135, 26] on link "Pause" at bounding box center [141, 23] width 39 height 14
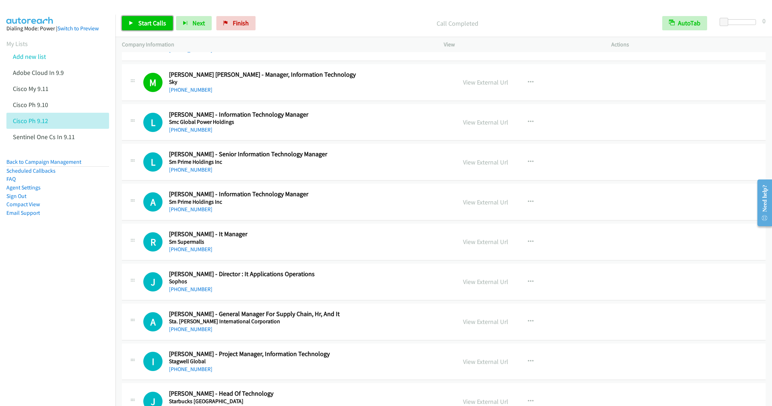
click at [143, 20] on span "Start Calls" at bounding box center [152, 23] width 28 height 8
click at [367, 94] on div "+63 998 846 8464" at bounding box center [307, 90] width 277 height 9
click at [522, 90] on button "button" at bounding box center [530, 82] width 19 height 14
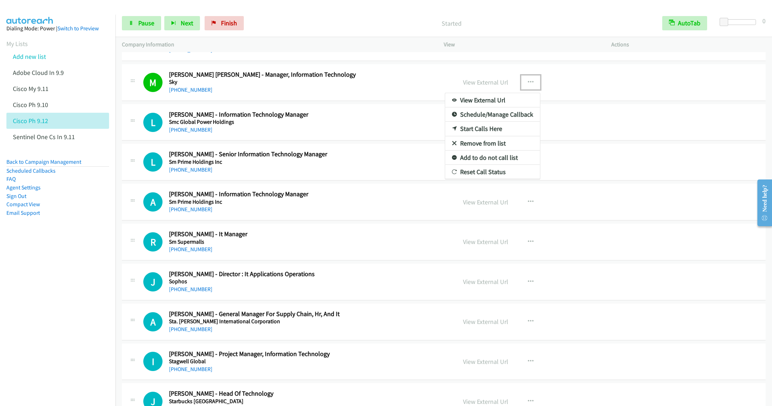
click at [480, 150] on link "Remove from list" at bounding box center [492, 143] width 95 height 14
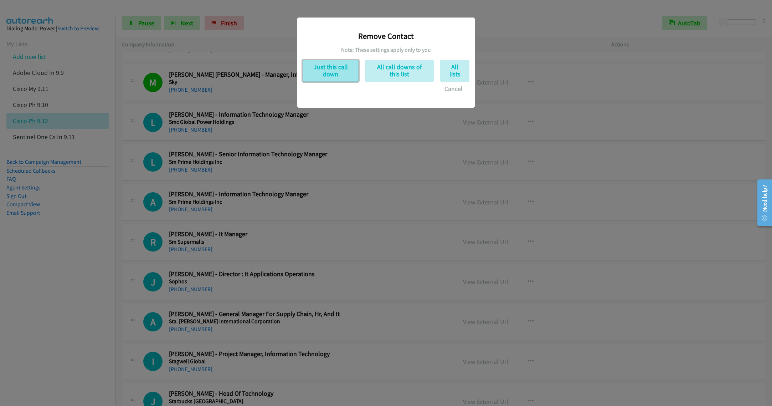
click at [330, 74] on button "Just this call down" at bounding box center [331, 71] width 56 height 22
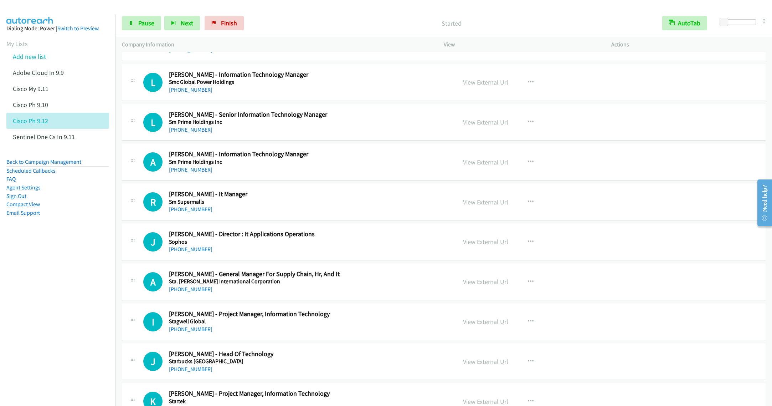
scroll to position [4707, 0]
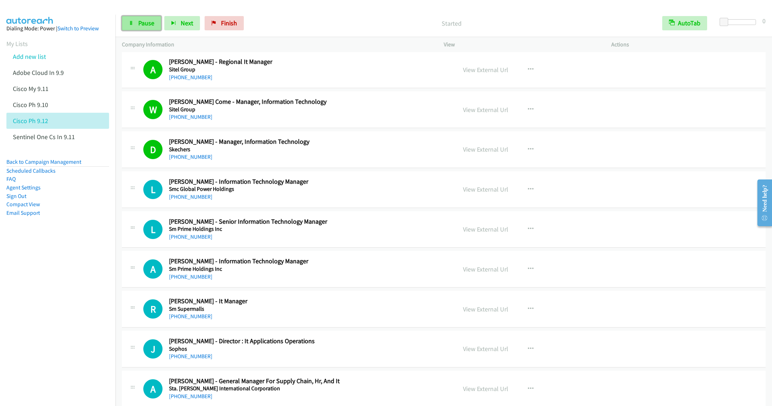
click at [139, 22] on span "Pause" at bounding box center [146, 23] width 16 height 8
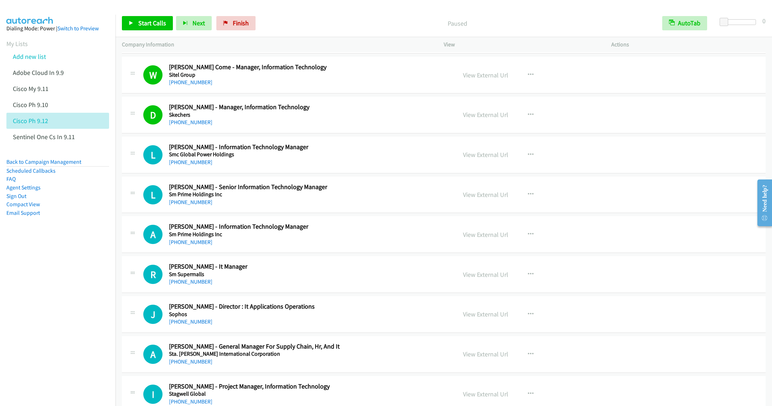
scroll to position [4761, 0]
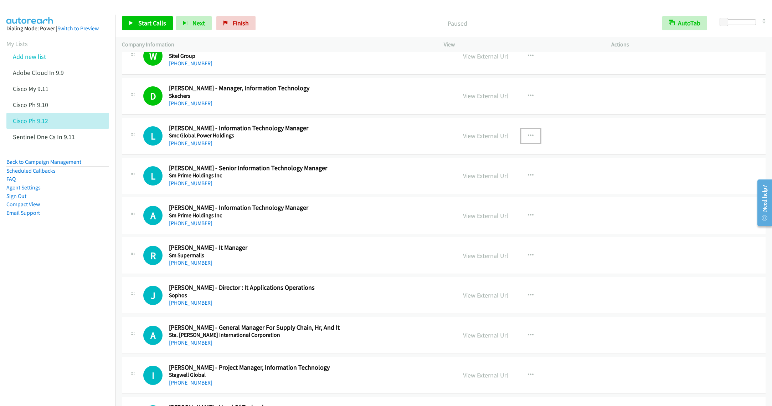
click at [528, 143] on button "button" at bounding box center [530, 136] width 19 height 14
click at [473, 189] on link "Start Calls Here" at bounding box center [492, 182] width 95 height 14
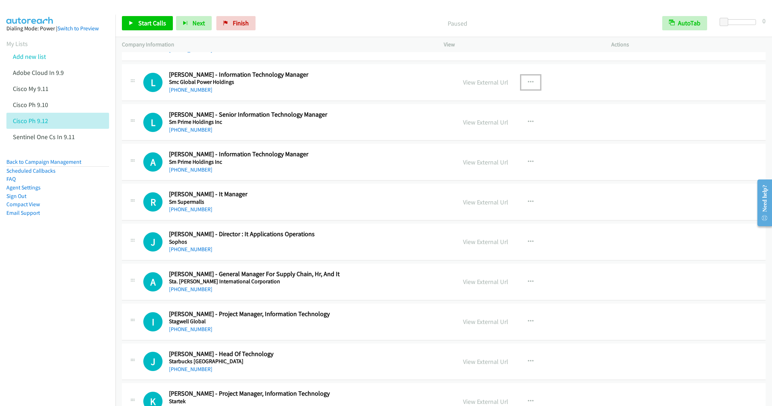
click at [343, 141] on div "L Callback Scheduled Lloyd Estrada - Senior Information Technology Manager Sm P…" at bounding box center [444, 122] width 644 height 37
click at [528, 125] on icon "button" at bounding box center [531, 122] width 6 height 6
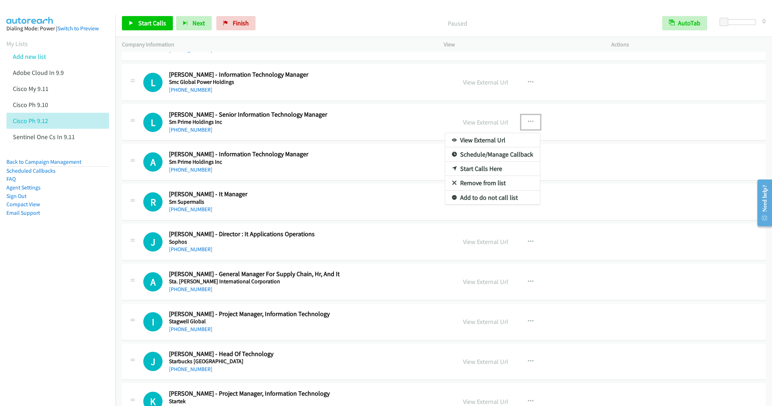
click at [479, 176] on link "Start Calls Here" at bounding box center [492, 169] width 95 height 14
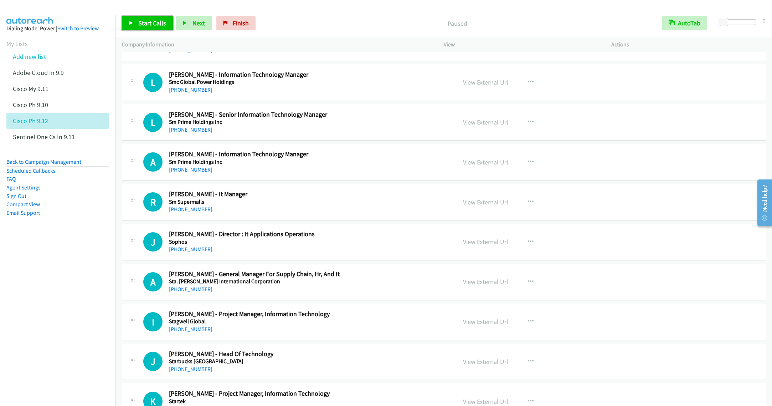
click at [137, 29] on link "Start Calls" at bounding box center [147, 23] width 51 height 14
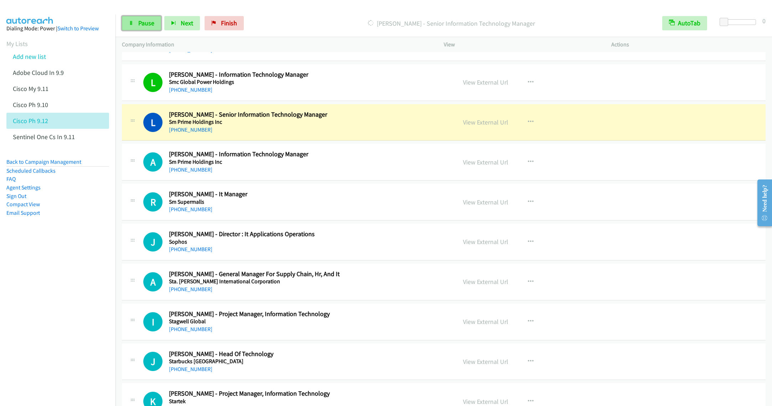
click at [143, 22] on span "Pause" at bounding box center [146, 23] width 16 height 8
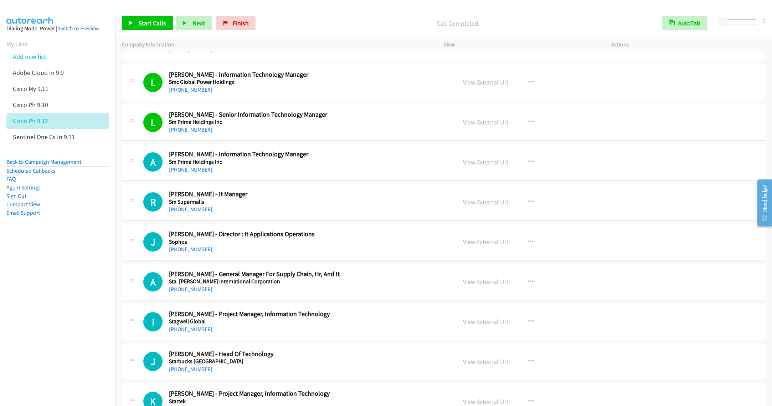
click at [479, 126] on link "View External Url" at bounding box center [485, 122] width 45 height 8
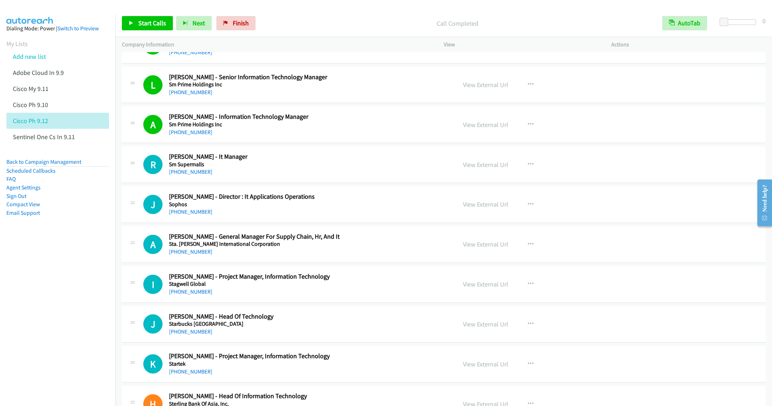
scroll to position [4867, 0]
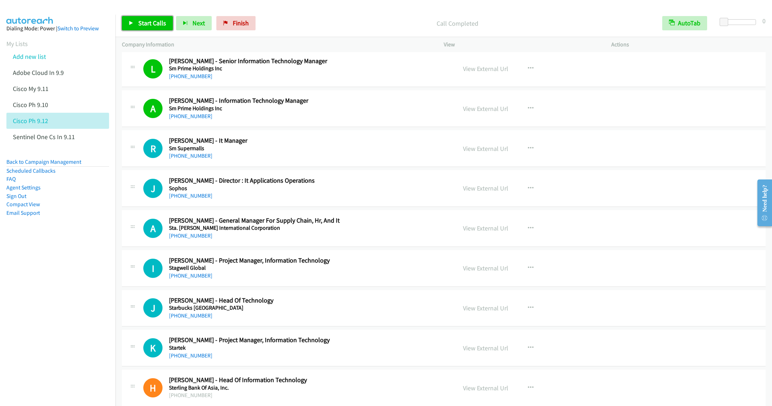
click at [143, 24] on span "Start Calls" at bounding box center [152, 23] width 28 height 8
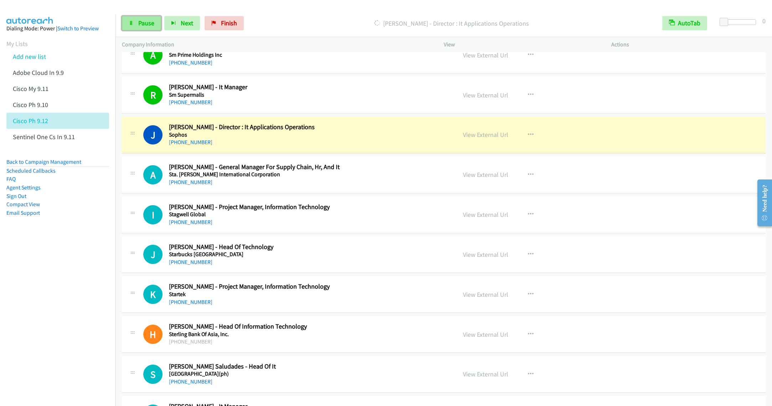
click at [133, 24] on icon at bounding box center [131, 23] width 5 height 5
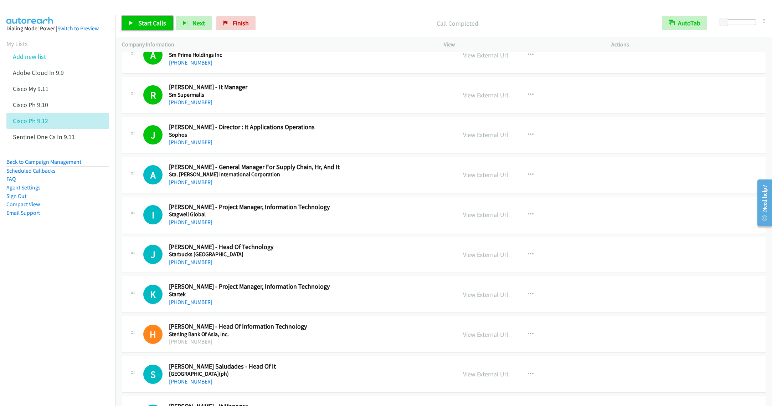
click at [152, 24] on span "Start Calls" at bounding box center [152, 23] width 28 height 8
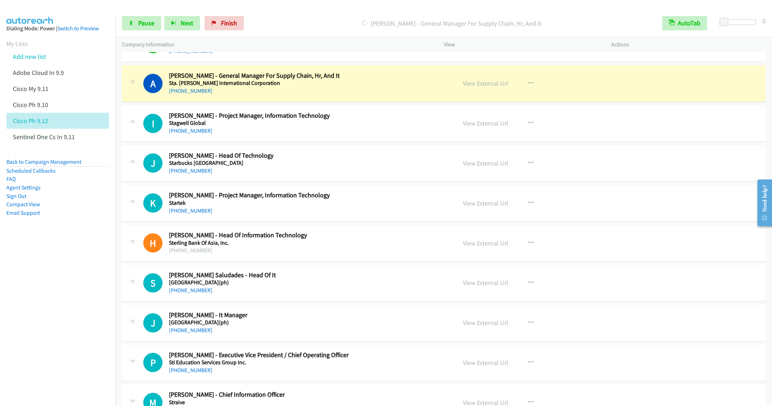
scroll to position [5028, 0]
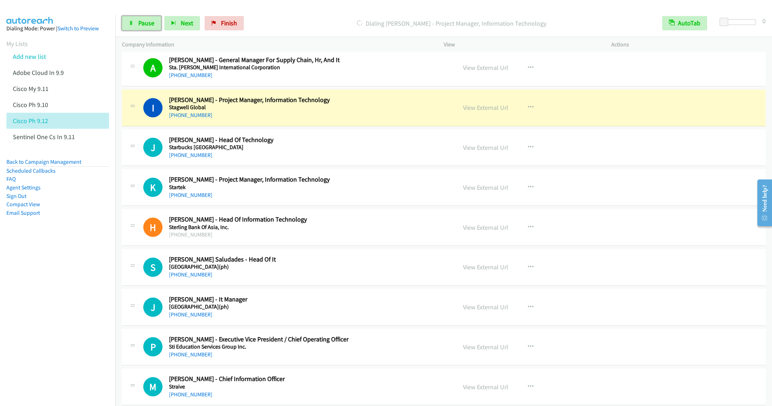
drag, startPoint x: 143, startPoint y: 25, endPoint x: 138, endPoint y: 31, distance: 8.4
click at [143, 25] on span "Pause" at bounding box center [146, 23] width 16 height 8
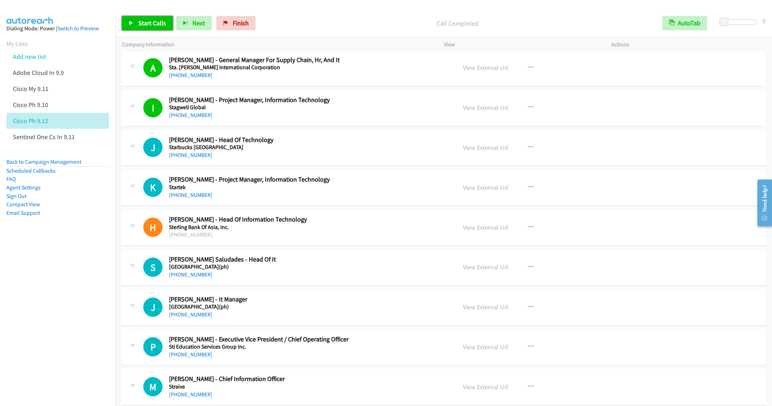
click at [137, 24] on link "Start Calls" at bounding box center [147, 23] width 51 height 14
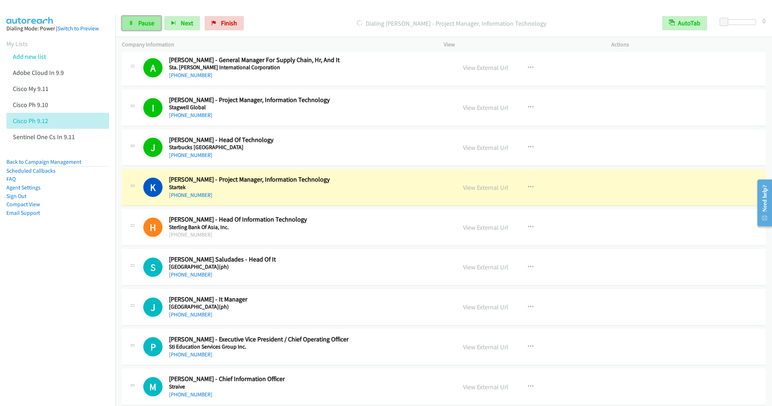
click at [137, 24] on link "Pause" at bounding box center [141, 23] width 39 height 14
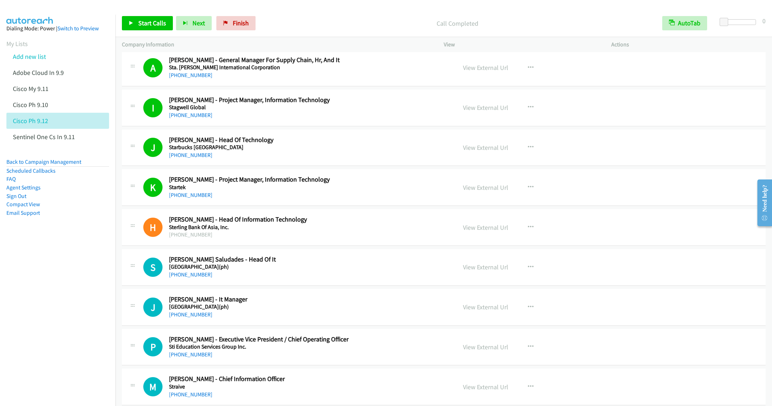
scroll to position [5081, 0]
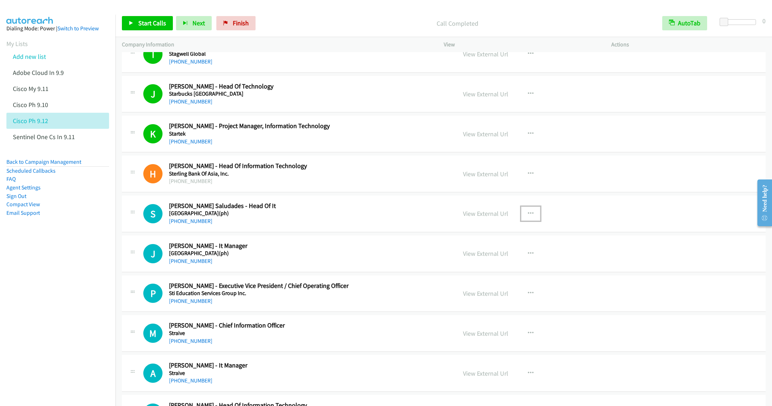
click at [528, 216] on icon "button" at bounding box center [531, 214] width 6 height 6
click at [483, 267] on link "Start Calls Here" at bounding box center [492, 260] width 95 height 14
click at [143, 20] on span "Start Calls" at bounding box center [152, 23] width 28 height 8
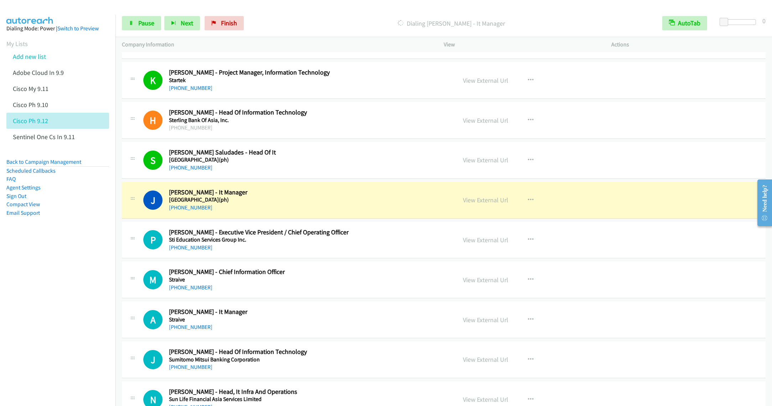
scroll to position [5188, 0]
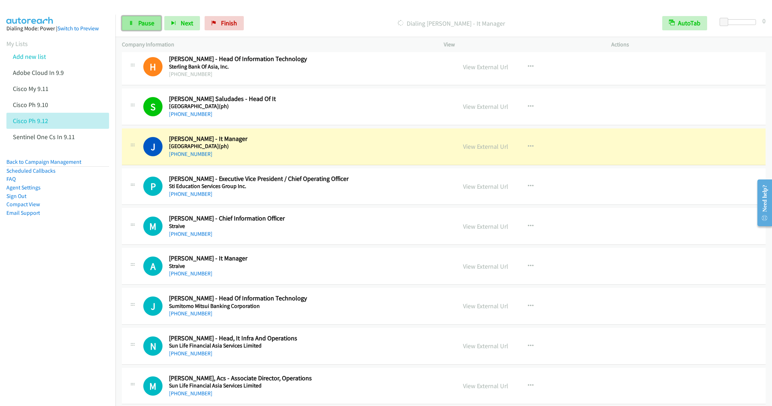
click at [127, 28] on link "Pause" at bounding box center [141, 23] width 39 height 14
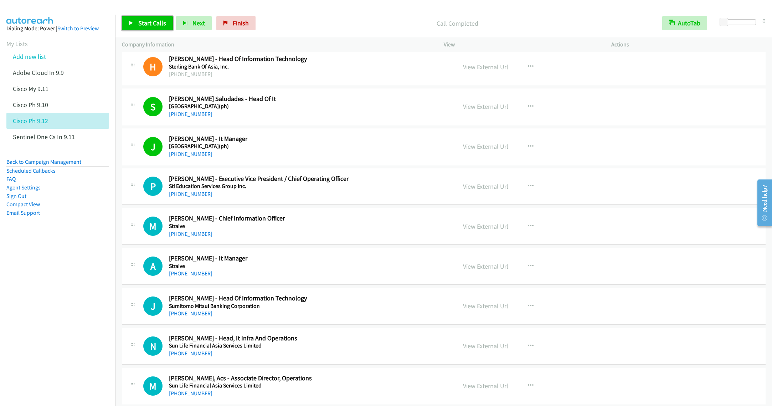
click at [145, 20] on span "Start Calls" at bounding box center [152, 23] width 28 height 8
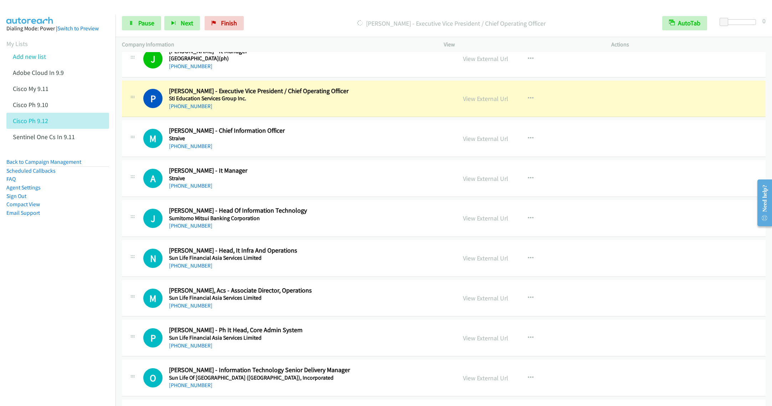
scroll to position [5295, 0]
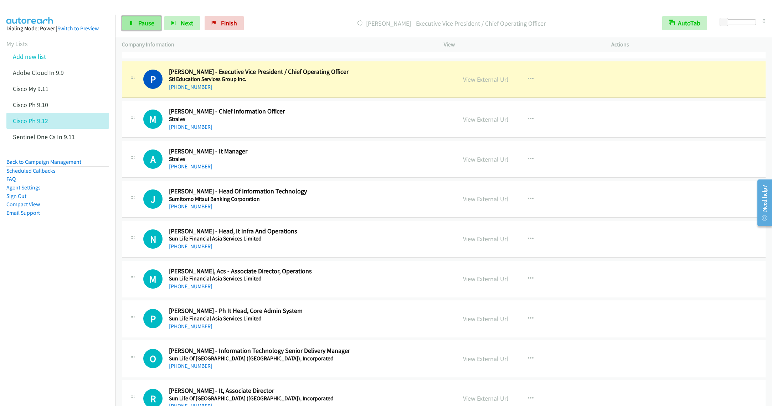
click at [138, 24] on span "Pause" at bounding box center [146, 23] width 16 height 8
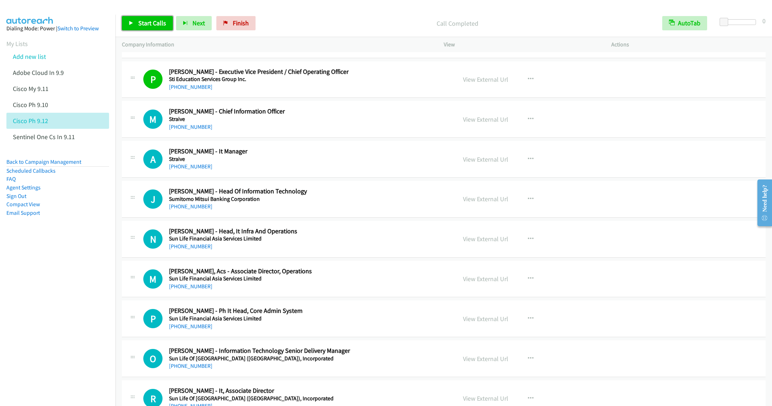
click at [144, 24] on span "Start Calls" at bounding box center [152, 23] width 28 height 8
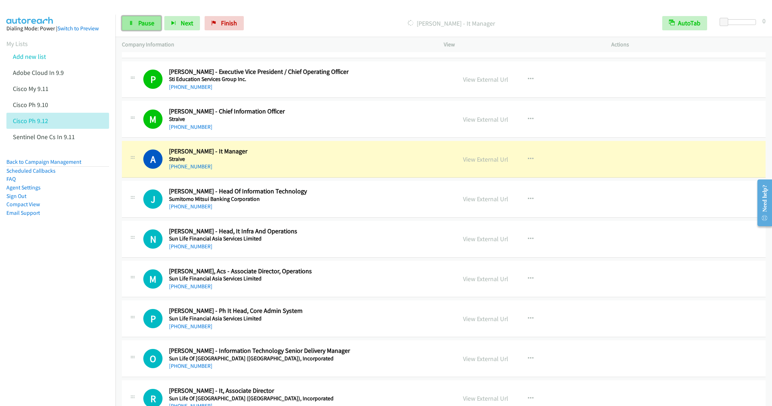
click at [137, 27] on link "Pause" at bounding box center [141, 23] width 39 height 14
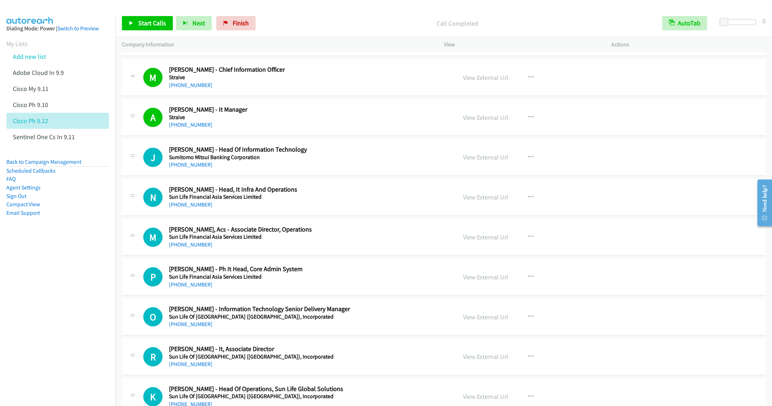
scroll to position [5349, 0]
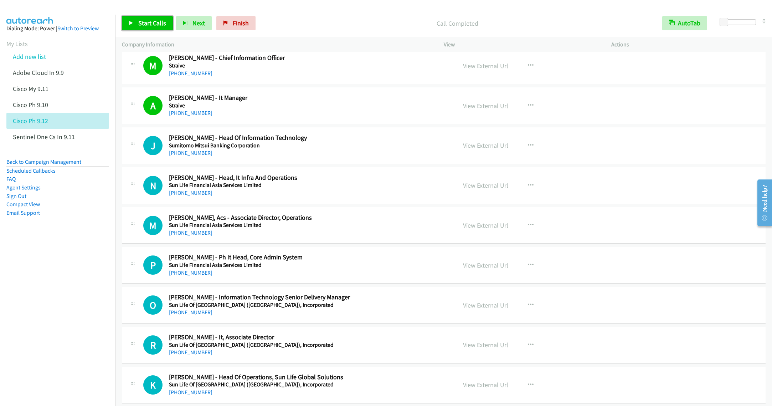
click at [148, 19] on span "Start Calls" at bounding box center [152, 23] width 28 height 8
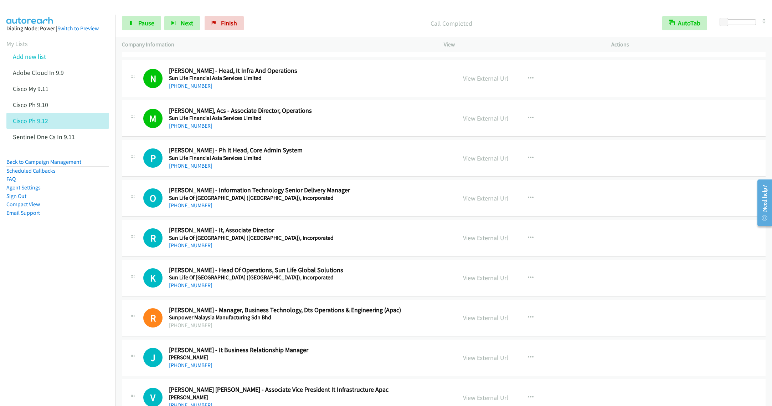
scroll to position [5509, 0]
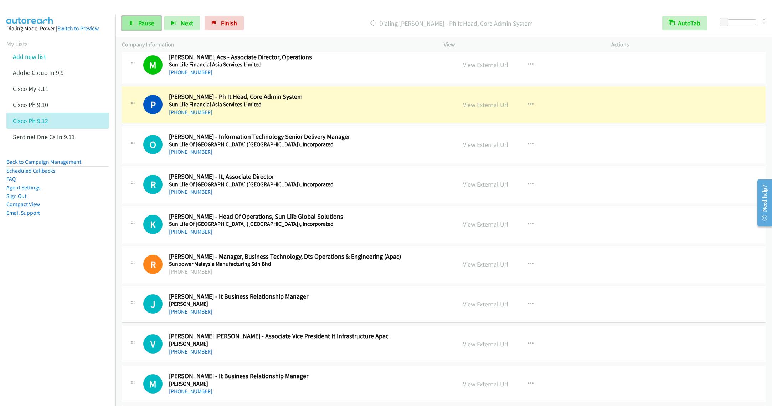
click at [143, 21] on span "Pause" at bounding box center [146, 23] width 16 height 8
click at [329, 11] on div "Start Calls Pause Next Finish Paused AutoTab AutoTab 0" at bounding box center [444, 23] width 657 height 27
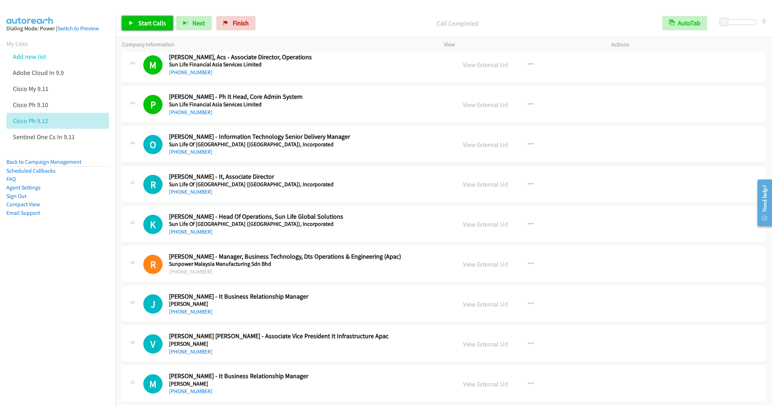
click at [144, 24] on span "Start Calls" at bounding box center [152, 23] width 28 height 8
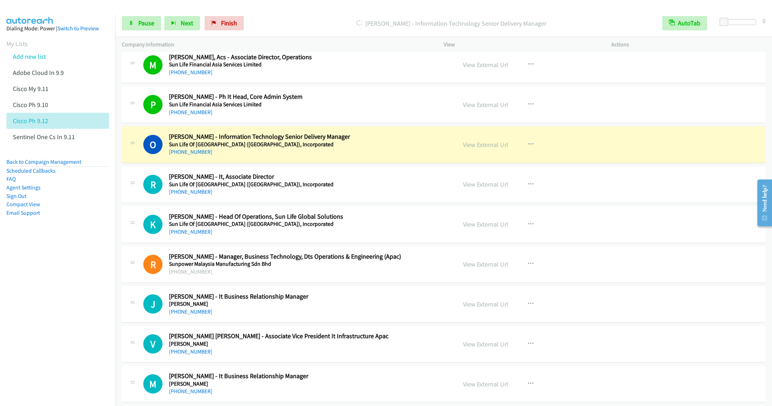
scroll to position [5563, 0]
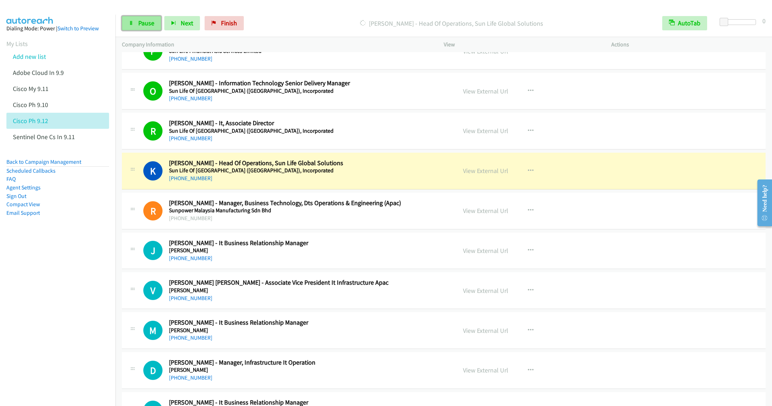
click at [138, 24] on span "Pause" at bounding box center [146, 23] width 16 height 8
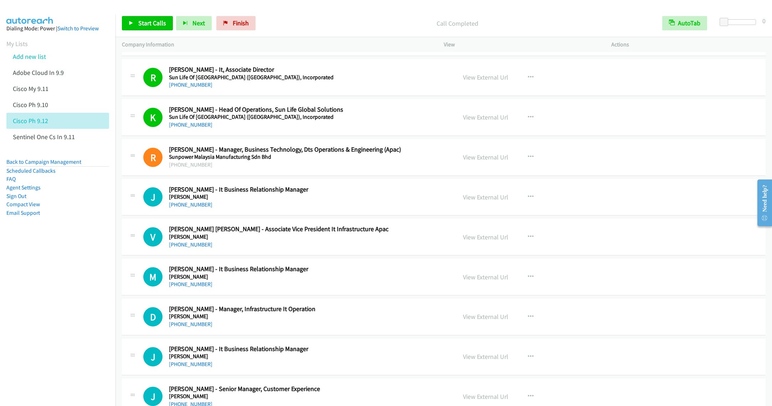
scroll to position [5670, 0]
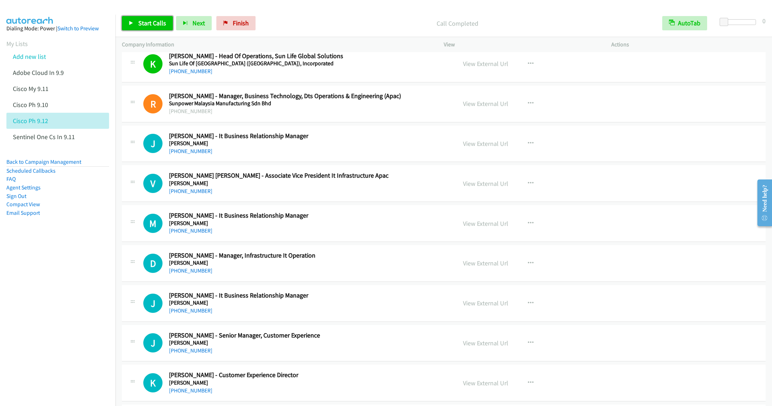
click at [144, 27] on link "Start Calls" at bounding box center [147, 23] width 51 height 14
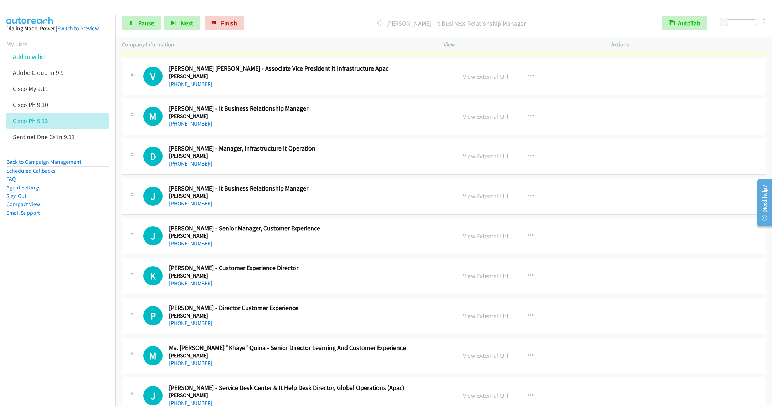
scroll to position [5723, 0]
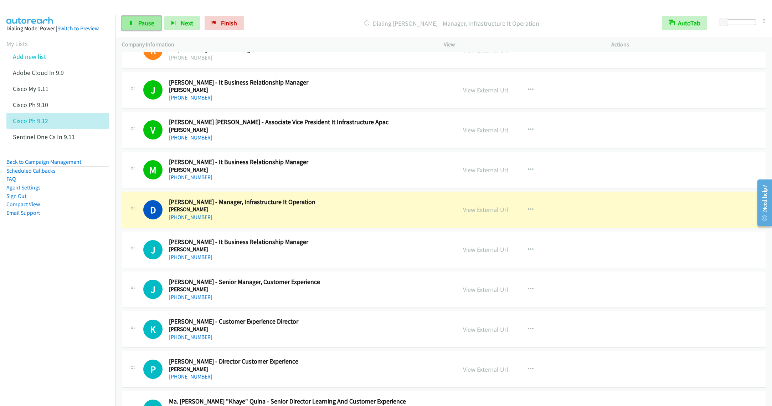
click at [142, 24] on span "Pause" at bounding box center [146, 23] width 16 height 8
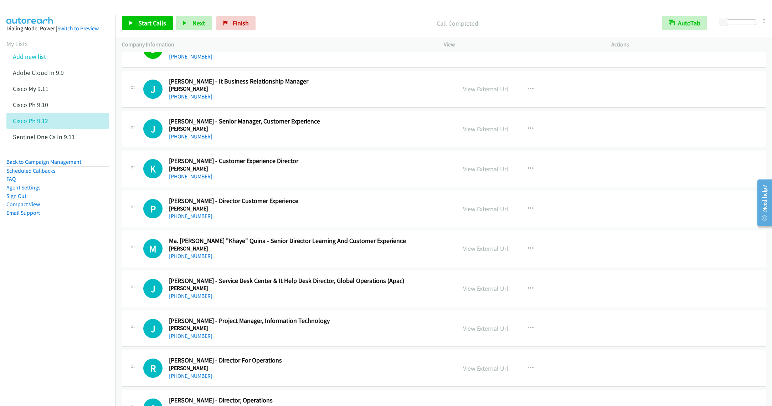
scroll to position [5777, 0]
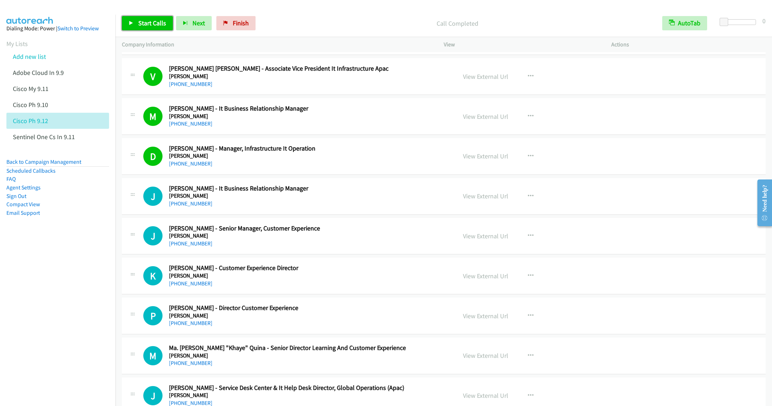
click at [161, 25] on span "Start Calls" at bounding box center [152, 23] width 28 height 8
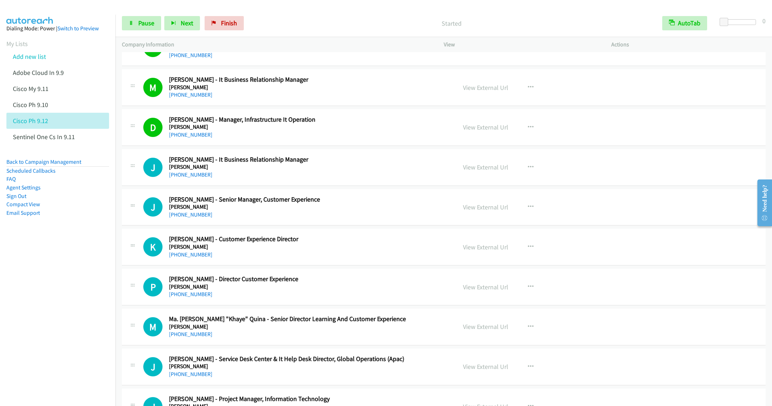
scroll to position [5830, 0]
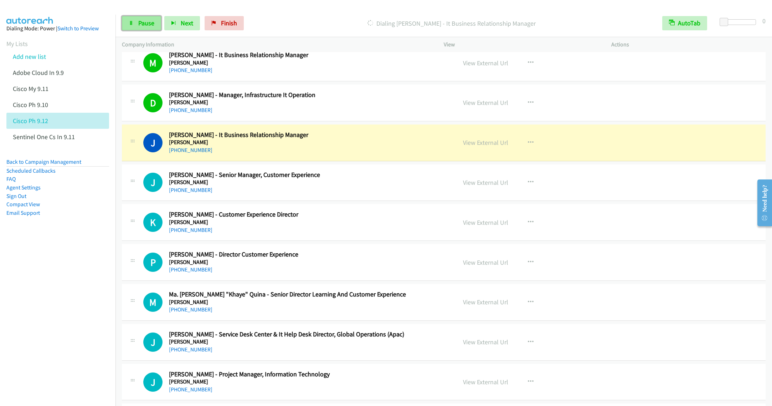
click at [131, 20] on link "Pause" at bounding box center [141, 23] width 39 height 14
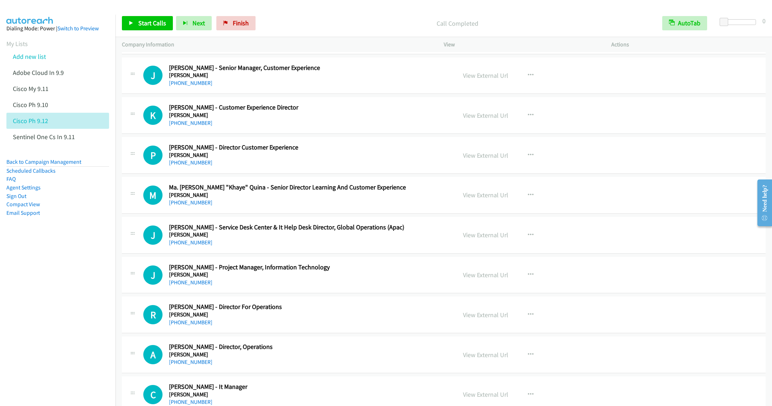
scroll to position [5991, 0]
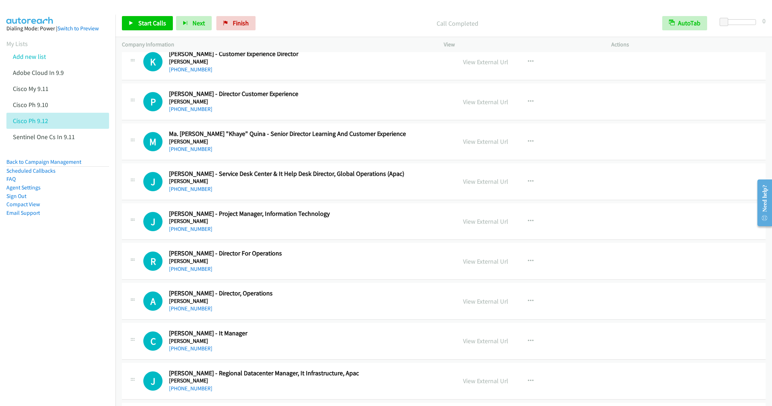
drag, startPoint x: 300, startPoint y: 183, endPoint x: 303, endPoint y: 186, distance: 5.0
click at [300, 160] on div "M Callback Scheduled Ma. Carmelita "Khaye" Quina - Senior Director Learning And…" at bounding box center [444, 141] width 644 height 37
click at [274, 153] on div "+63 939 364 3303" at bounding box center [307, 149] width 277 height 9
click at [285, 193] on div "+63 2 8636 8567" at bounding box center [307, 189] width 277 height 9
click at [532, 189] on button "button" at bounding box center [530, 181] width 19 height 14
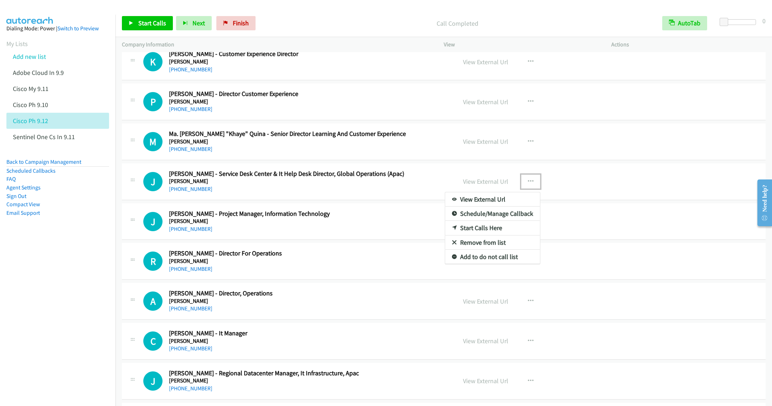
click at [473, 235] on link "Start Calls Here" at bounding box center [492, 228] width 95 height 14
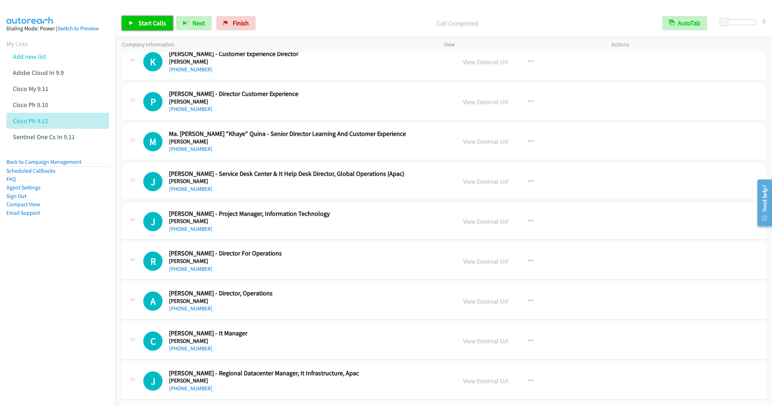
click at [141, 22] on span "Start Calls" at bounding box center [152, 23] width 28 height 8
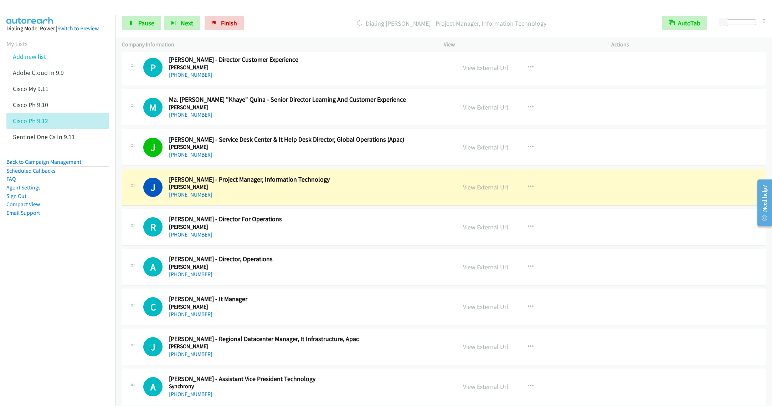
scroll to position [6044, 0]
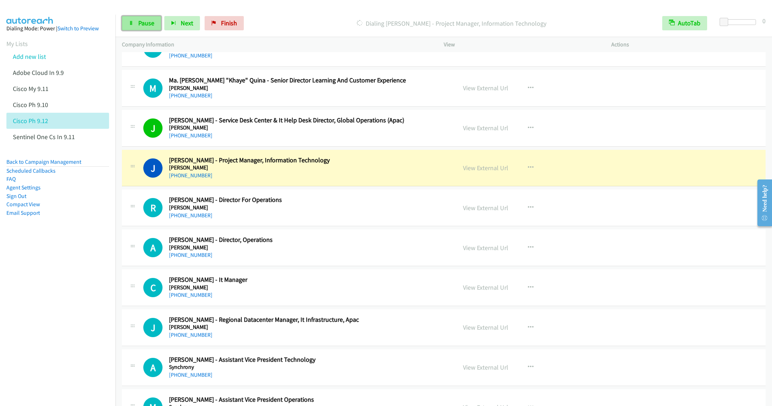
click at [146, 25] on span "Pause" at bounding box center [146, 23] width 16 height 8
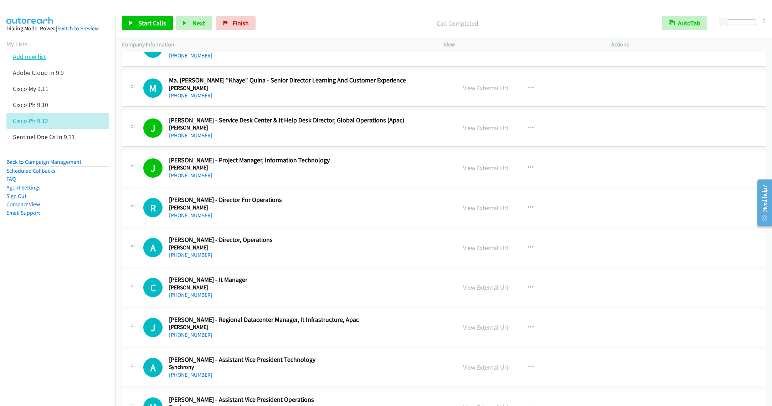
click at [34, 59] on link "Add new list" at bounding box center [29, 56] width 33 height 8
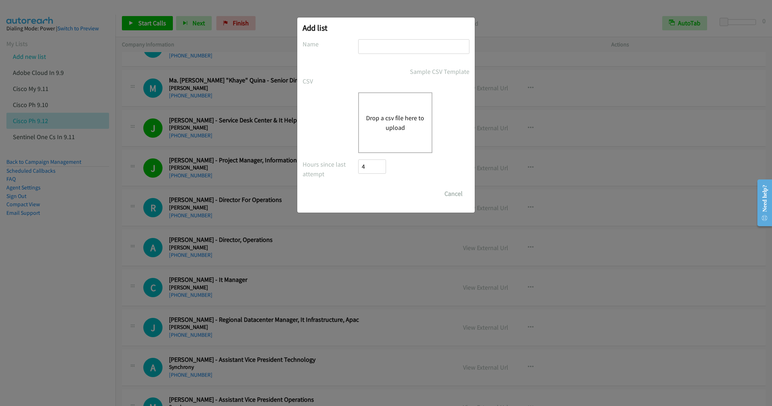
click at [380, 51] on input "text" at bounding box center [413, 46] width 111 height 15
type input "Sentinel CS IN 9.12"
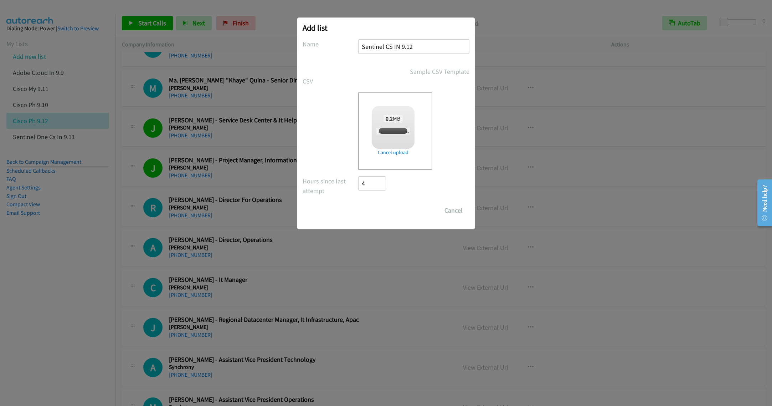
checkbox input "true"
drag, startPoint x: 381, startPoint y: 209, endPoint x: 338, endPoint y: 210, distance: 42.8
click at [381, 209] on input "Save List" at bounding box center [376, 210] width 37 height 14
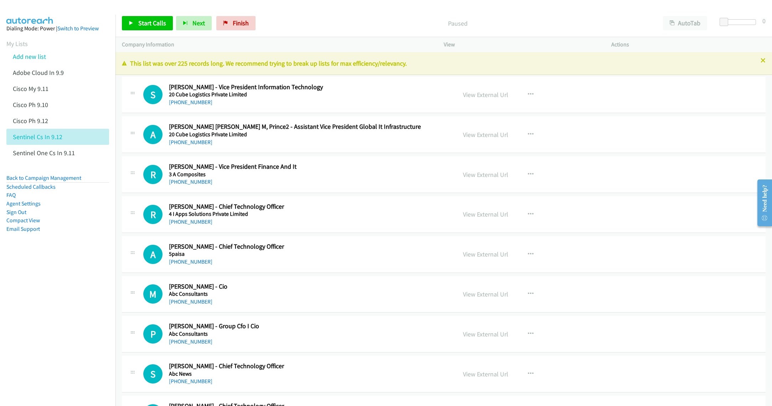
click at [761, 60] on icon at bounding box center [763, 60] width 5 height 5
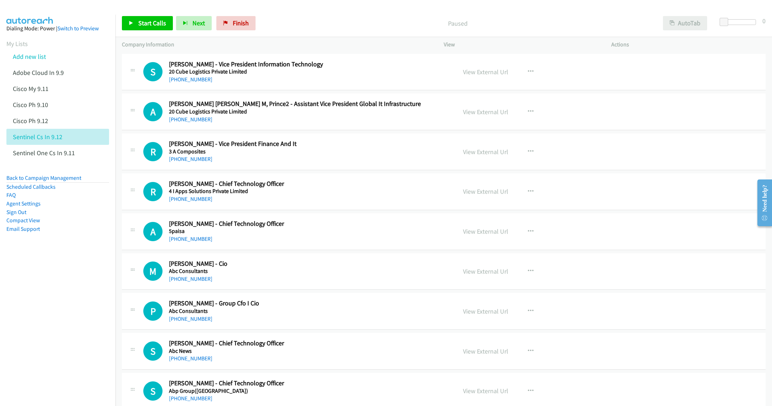
click at [694, 21] on div at bounding box center [386, 203] width 772 height 406
click at [476, 71] on link "View External Url" at bounding box center [485, 72] width 45 height 8
click at [676, 24] on button "AutoTab" at bounding box center [685, 23] width 44 height 14
click at [480, 71] on link "View External Url" at bounding box center [485, 72] width 45 height 8
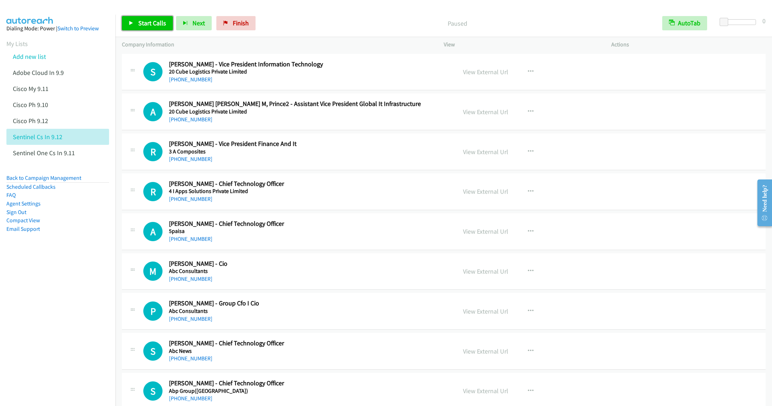
click at [149, 28] on link "Start Calls" at bounding box center [147, 23] width 51 height 14
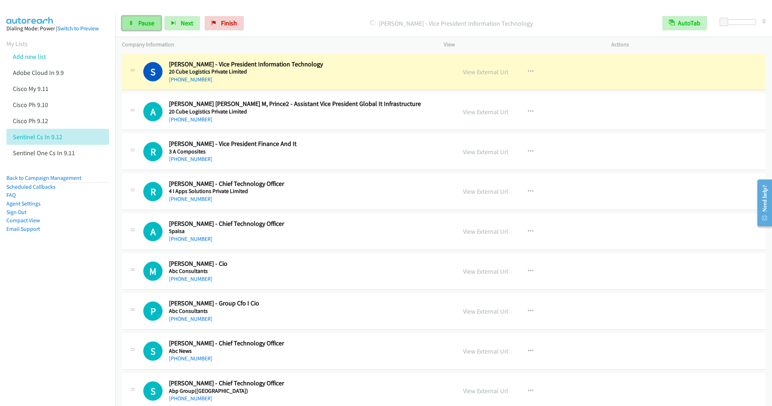
click at [137, 20] on link "Pause" at bounding box center [141, 23] width 39 height 14
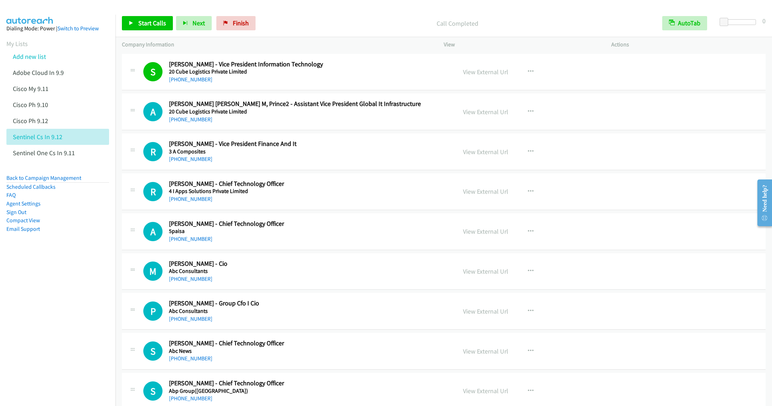
drag, startPoint x: 358, startPoint y: 51, endPoint x: 393, endPoint y: 55, distance: 34.5
click at [358, 50] on div "Company Information" at bounding box center [277, 44] width 322 height 15
click at [138, 24] on span "Start Calls" at bounding box center [152, 23] width 28 height 8
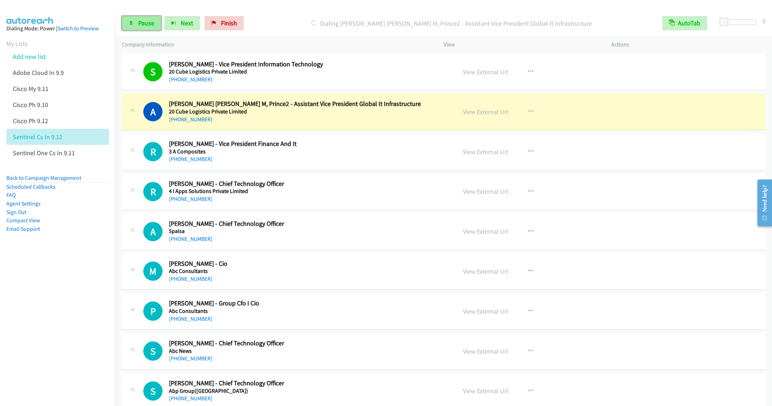
click at [129, 23] on icon at bounding box center [131, 23] width 5 height 5
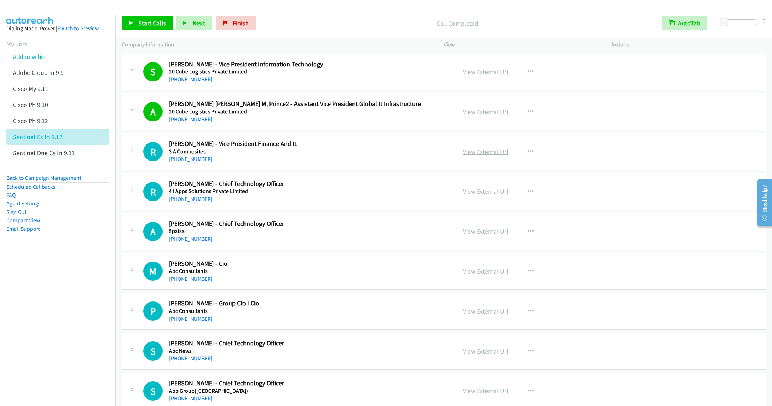
click at [475, 150] on link "View External Url" at bounding box center [485, 152] width 45 height 8
drag, startPoint x: 329, startPoint y: 156, endPoint x: 365, endPoint y: 133, distance: 42.7
click at [356, 140] on h2 "[PERSON_NAME] - Vice President Finance And It" at bounding box center [307, 144] width 277 height 8
click at [351, 188] on h5 "4 I Apps Solutions Private Limited" at bounding box center [307, 191] width 277 height 7
click at [529, 189] on icon "button" at bounding box center [531, 192] width 6 height 6
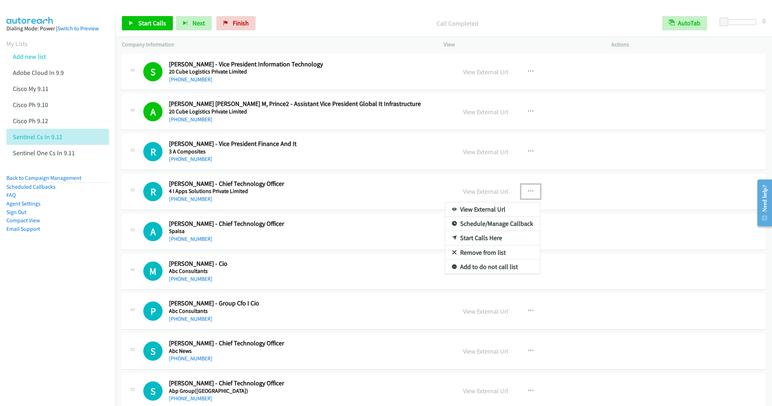
click at [484, 243] on link "Start Calls Here" at bounding box center [492, 238] width 95 height 14
drag, startPoint x: 343, startPoint y: 157, endPoint x: 402, endPoint y: 182, distance: 64.7
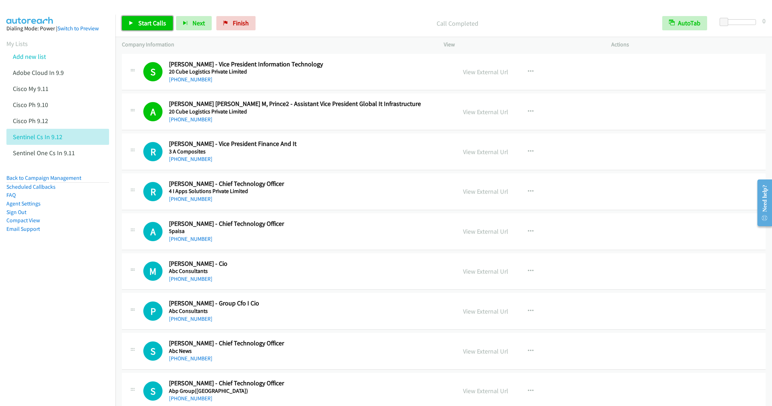
click at [152, 29] on link "Start Calls" at bounding box center [147, 23] width 51 height 14
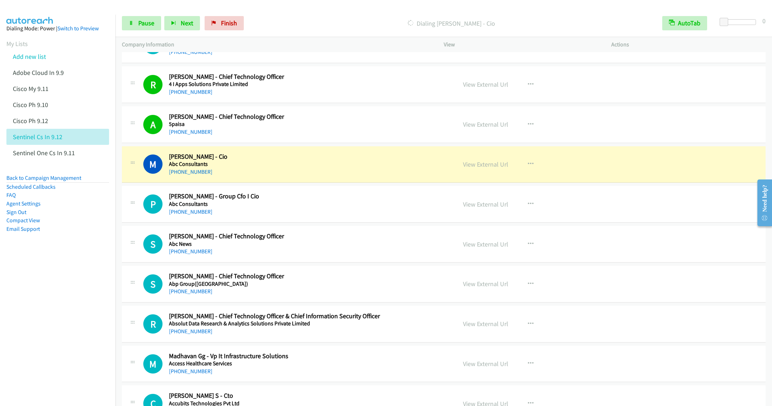
scroll to position [160, 0]
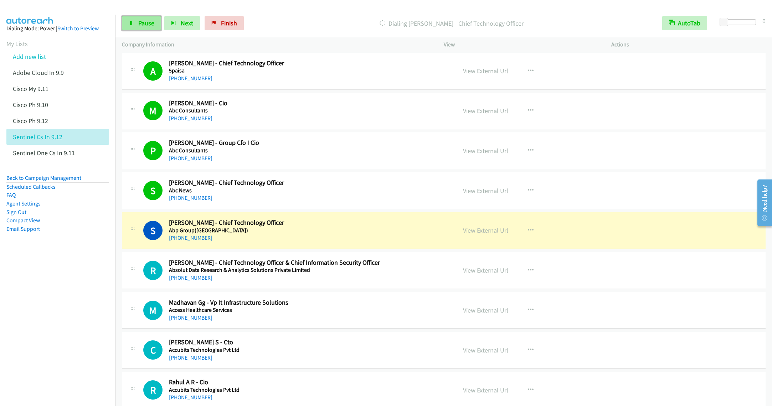
click at [143, 26] on span "Pause" at bounding box center [146, 23] width 16 height 8
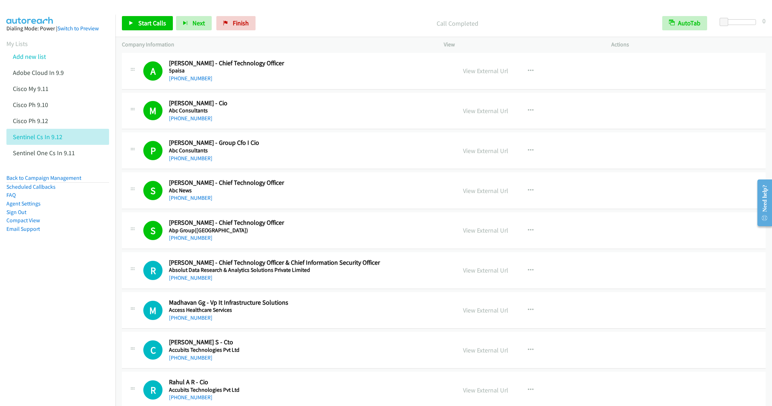
scroll to position [214, 0]
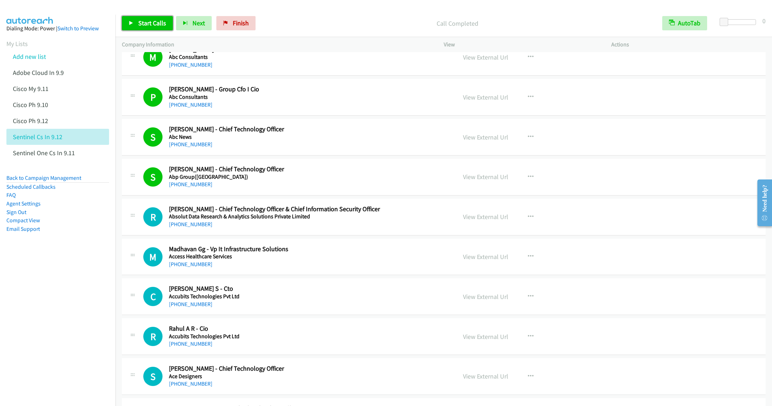
click at [149, 21] on span "Start Calls" at bounding box center [152, 23] width 28 height 8
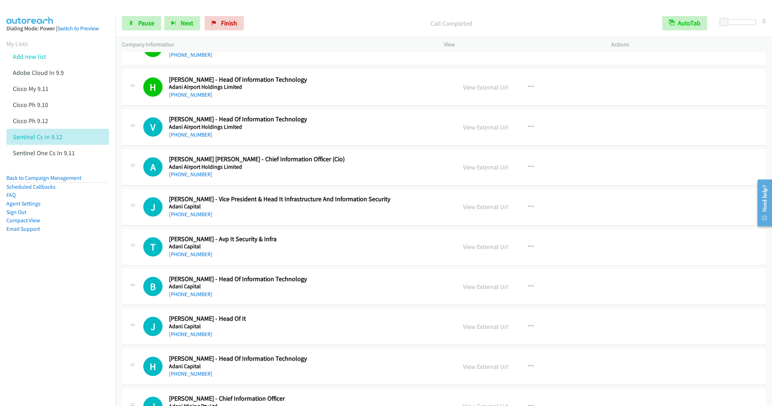
scroll to position [642, 0]
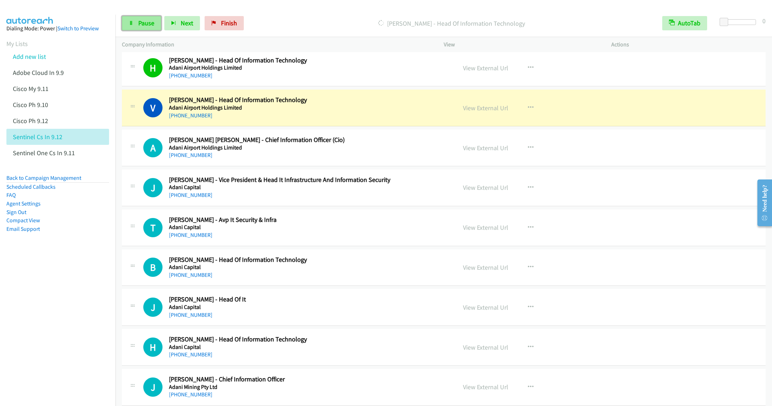
click at [143, 21] on span "Pause" at bounding box center [146, 23] width 16 height 8
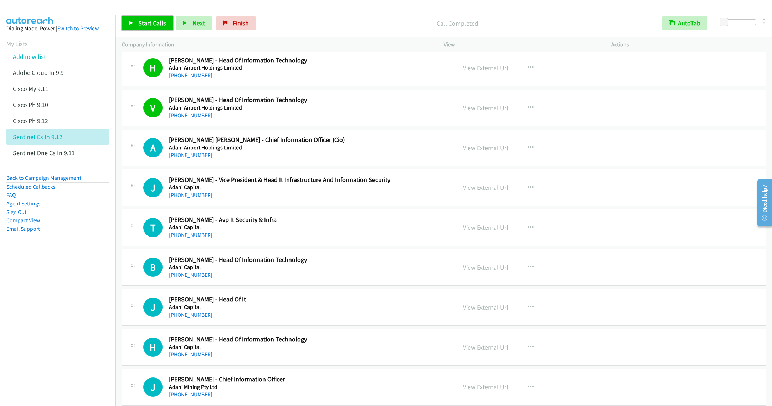
click at [140, 26] on span "Start Calls" at bounding box center [152, 23] width 28 height 8
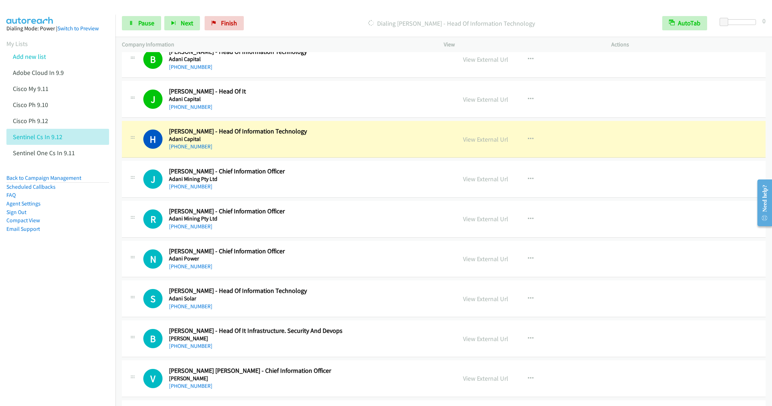
scroll to position [909, 0]
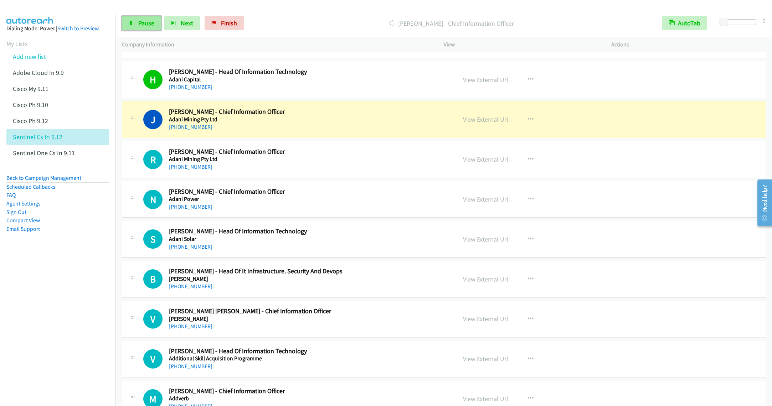
click at [143, 27] on span "Pause" at bounding box center [146, 23] width 16 height 8
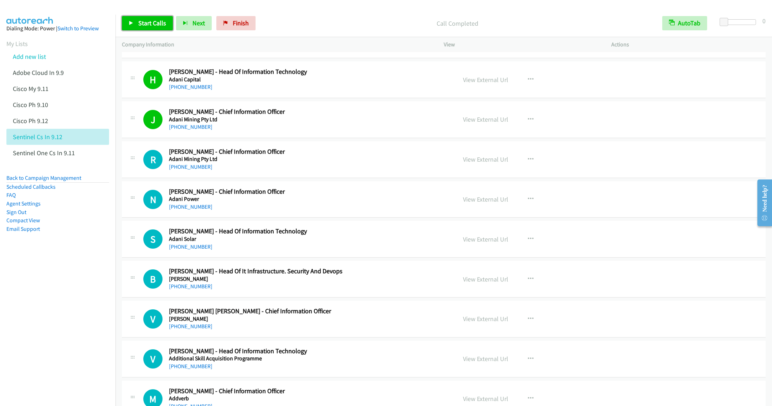
click at [145, 23] on span "Start Calls" at bounding box center [152, 23] width 28 height 8
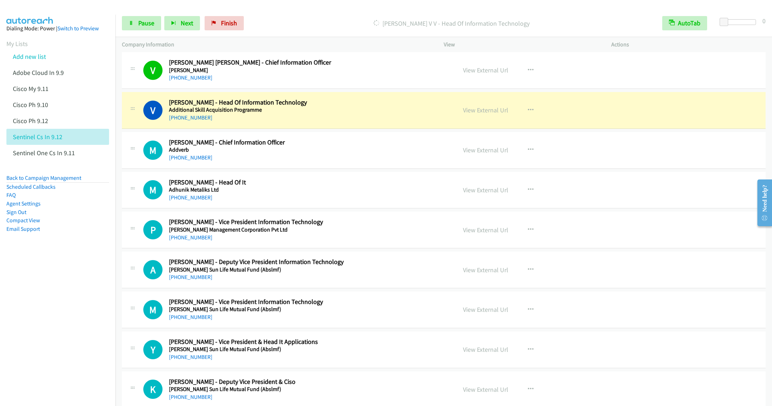
scroll to position [1177, 0]
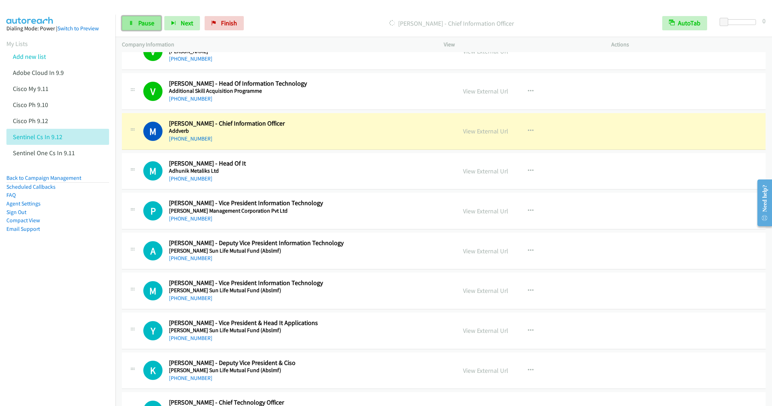
click at [149, 22] on span "Pause" at bounding box center [146, 23] width 16 height 8
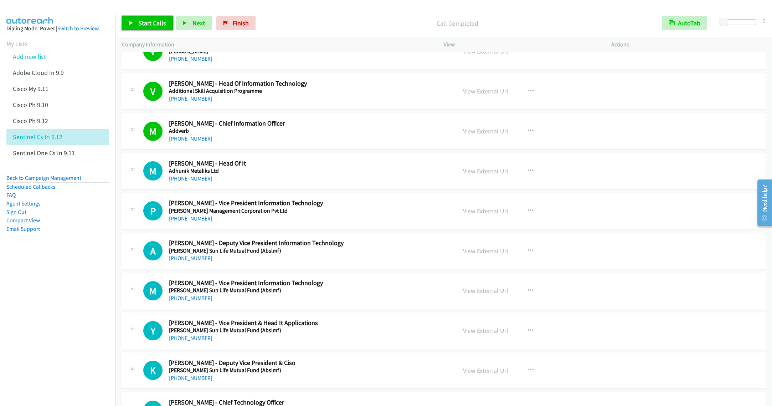
click at [148, 19] on link "Start Calls" at bounding box center [147, 23] width 51 height 14
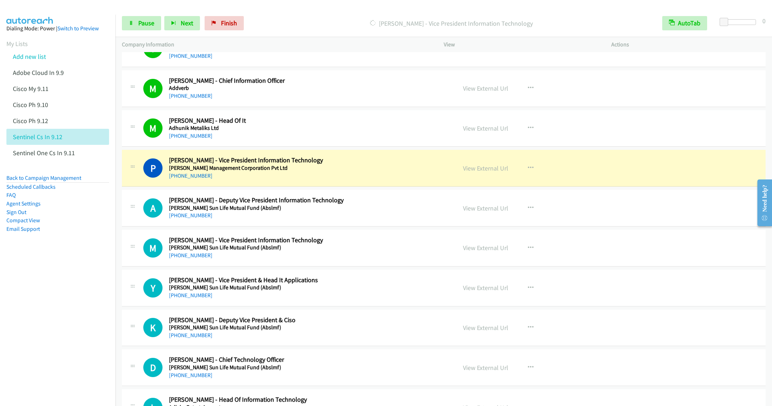
scroll to position [1230, 0]
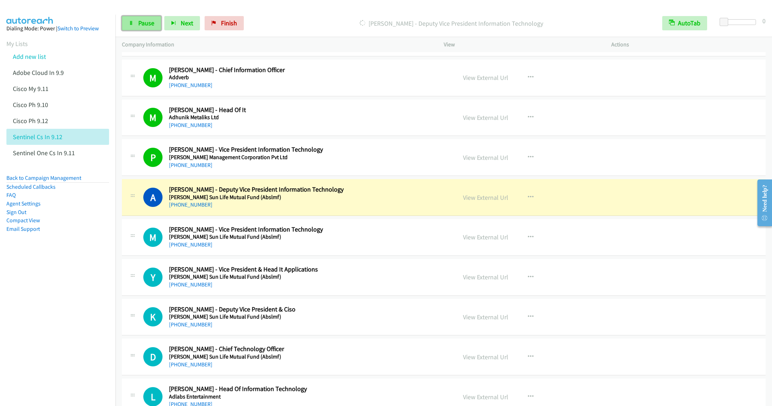
click at [141, 21] on span "Pause" at bounding box center [146, 23] width 16 height 8
